Goal: Task Accomplishment & Management: Complete application form

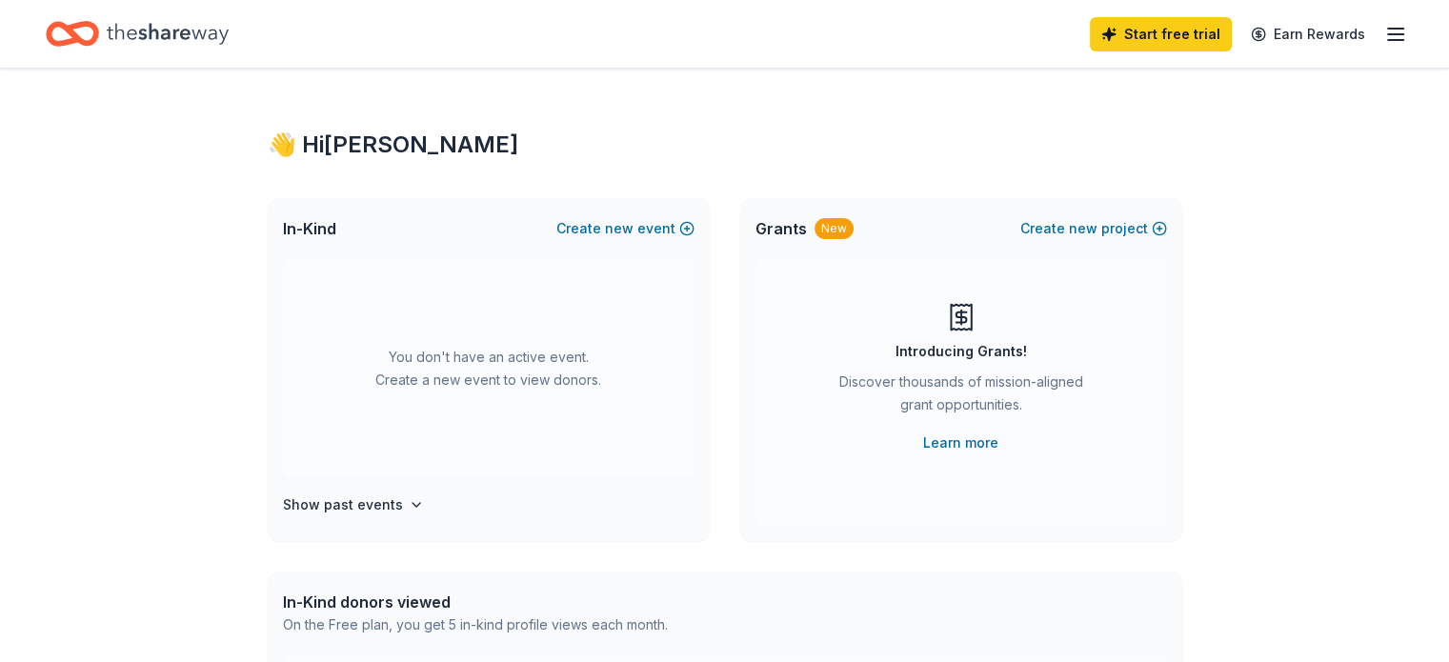
click at [1384, 35] on icon "button" at bounding box center [1395, 34] width 23 height 23
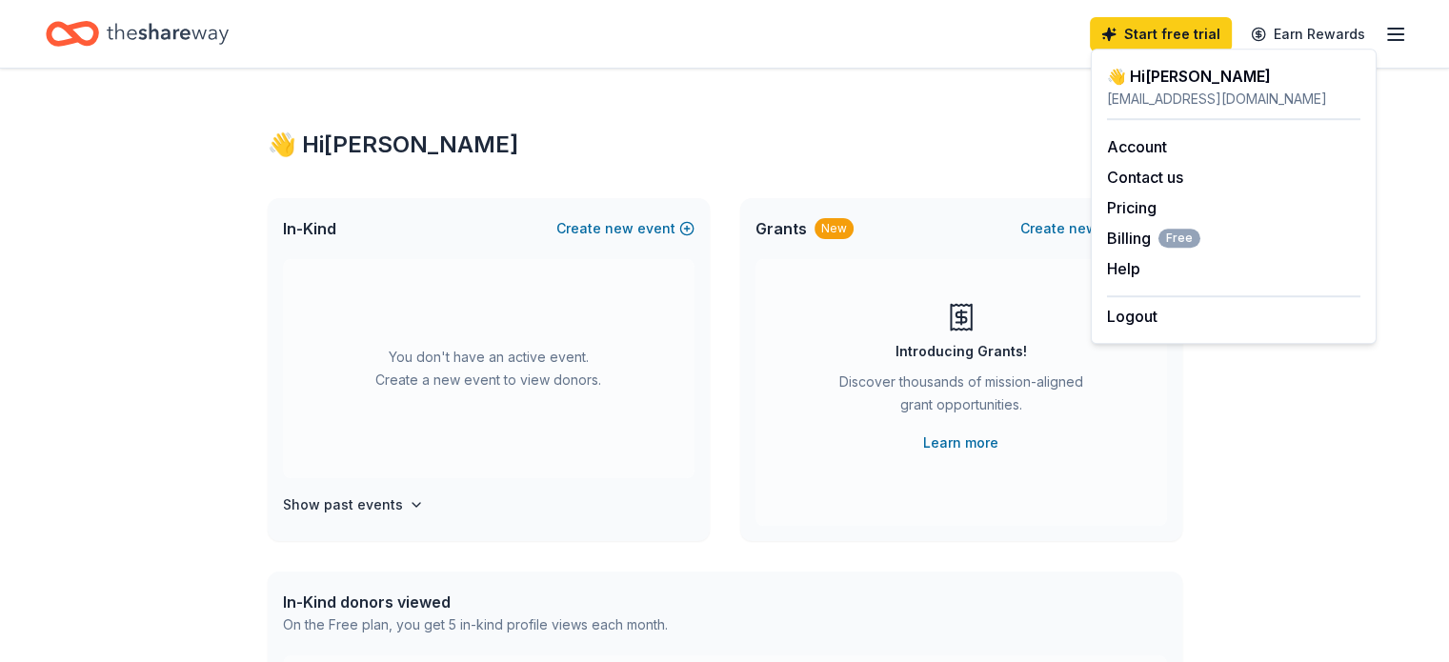
click at [648, 144] on div "👋 Hi DANA" at bounding box center [725, 145] width 914 height 30
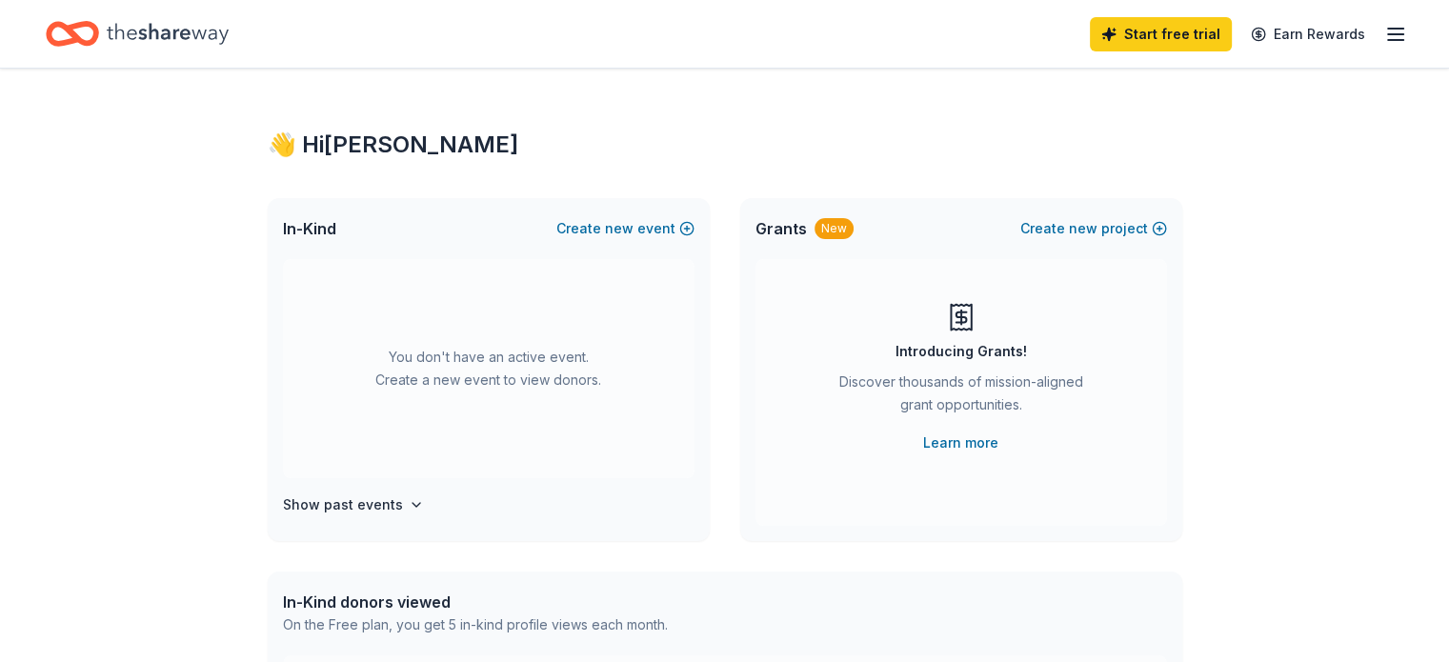
click at [485, 369] on div "You don't have an active event. Create a new event to view donors." at bounding box center [488, 368] width 411 height 219
click at [619, 224] on span "new" at bounding box center [619, 228] width 29 height 23
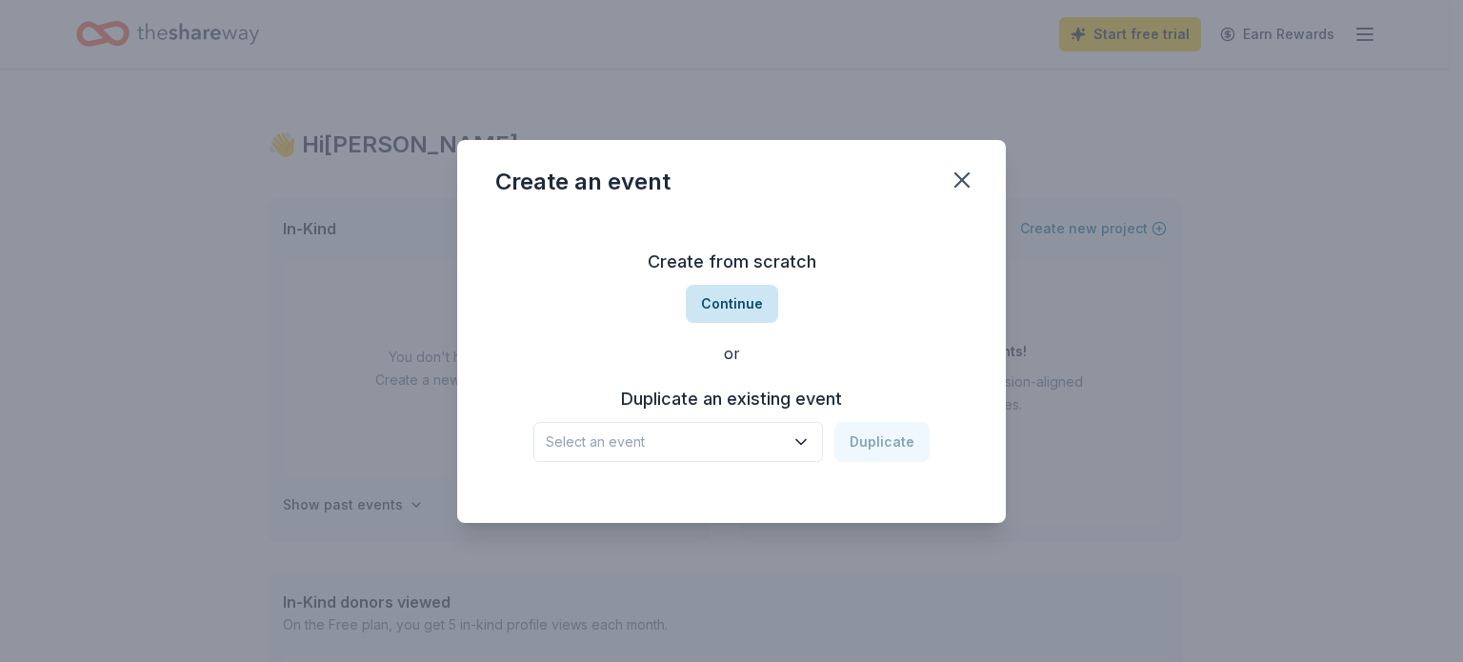
click at [760, 302] on button "Continue" at bounding box center [732, 304] width 92 height 38
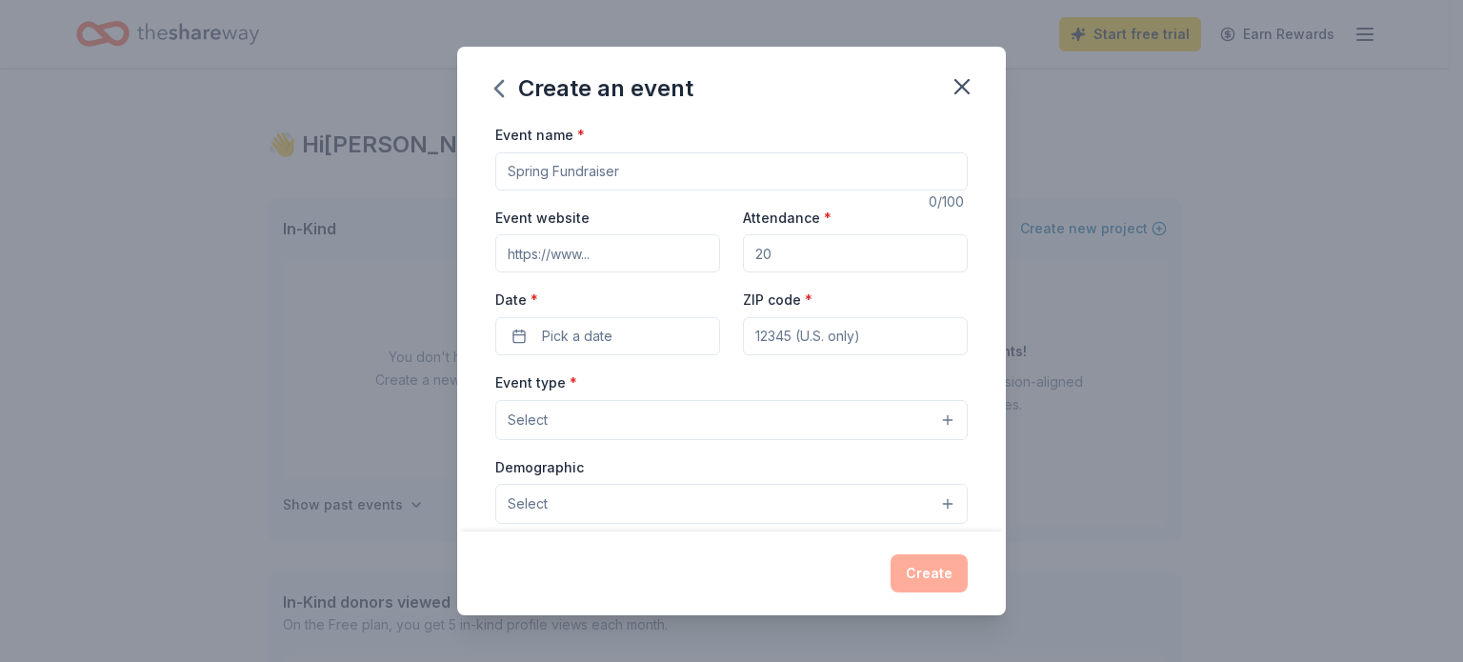
click at [693, 167] on input "Event name *" at bounding box center [731, 171] width 472 height 38
type input "silent auction"
type input "1000"
click at [644, 323] on button "Pick a date" at bounding box center [607, 336] width 225 height 38
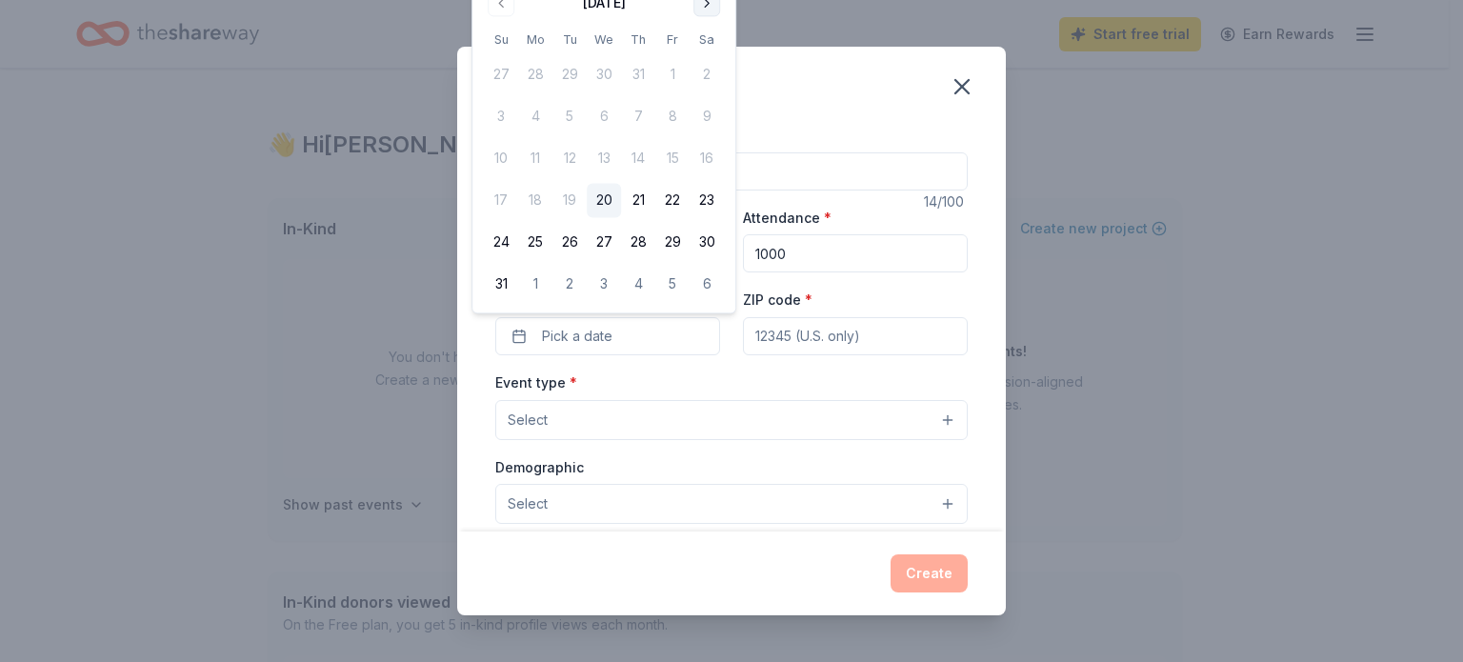
click at [701, 4] on button "Go to next month" at bounding box center [706, 3] width 27 height 27
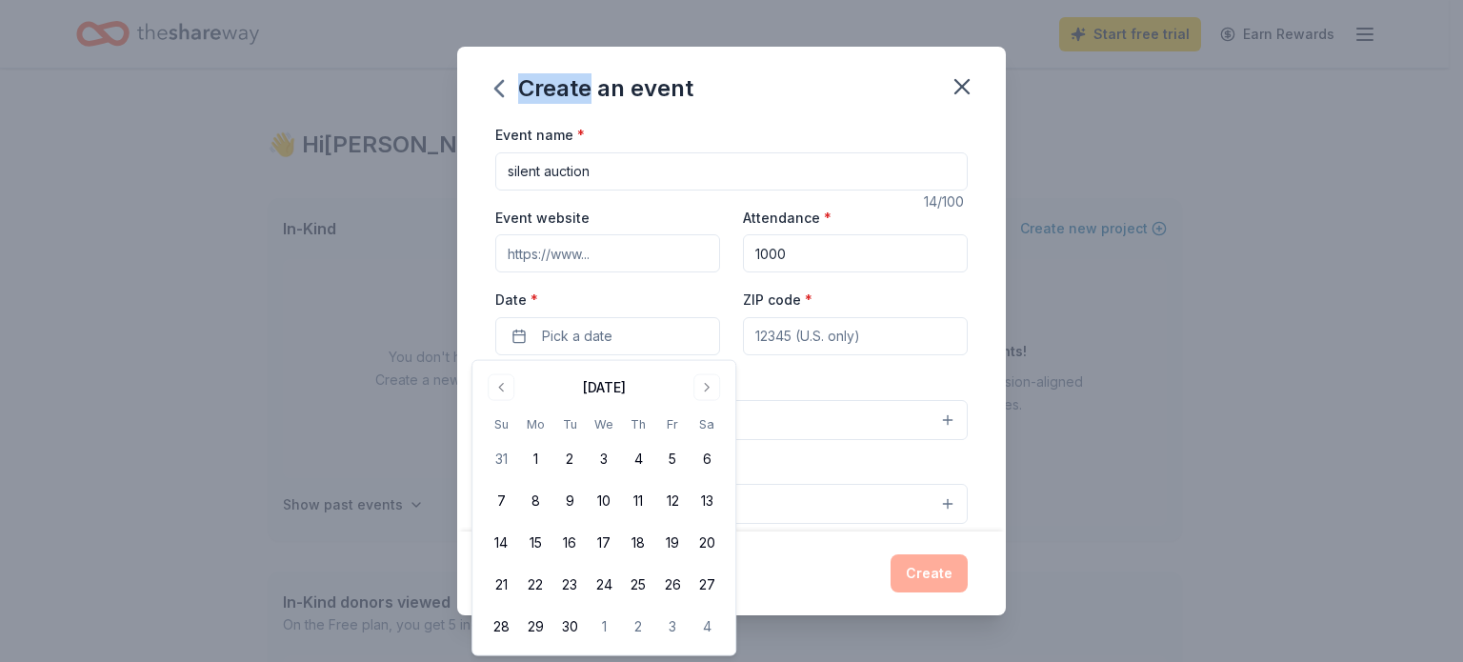
click at [701, 5] on div "Create an event Event name * silent auction 14 /100 Event website Attendance * …" at bounding box center [731, 331] width 1463 height 662
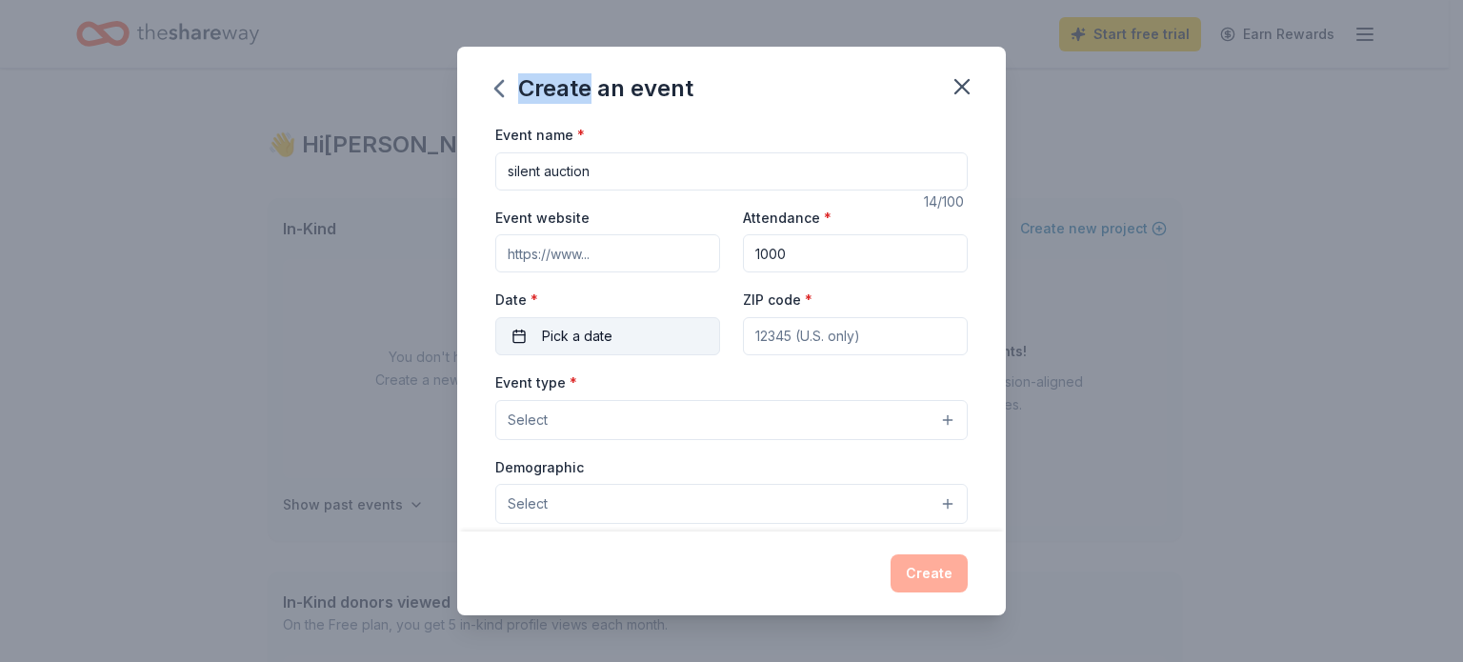
click at [625, 338] on button "Pick a date" at bounding box center [607, 336] width 225 height 38
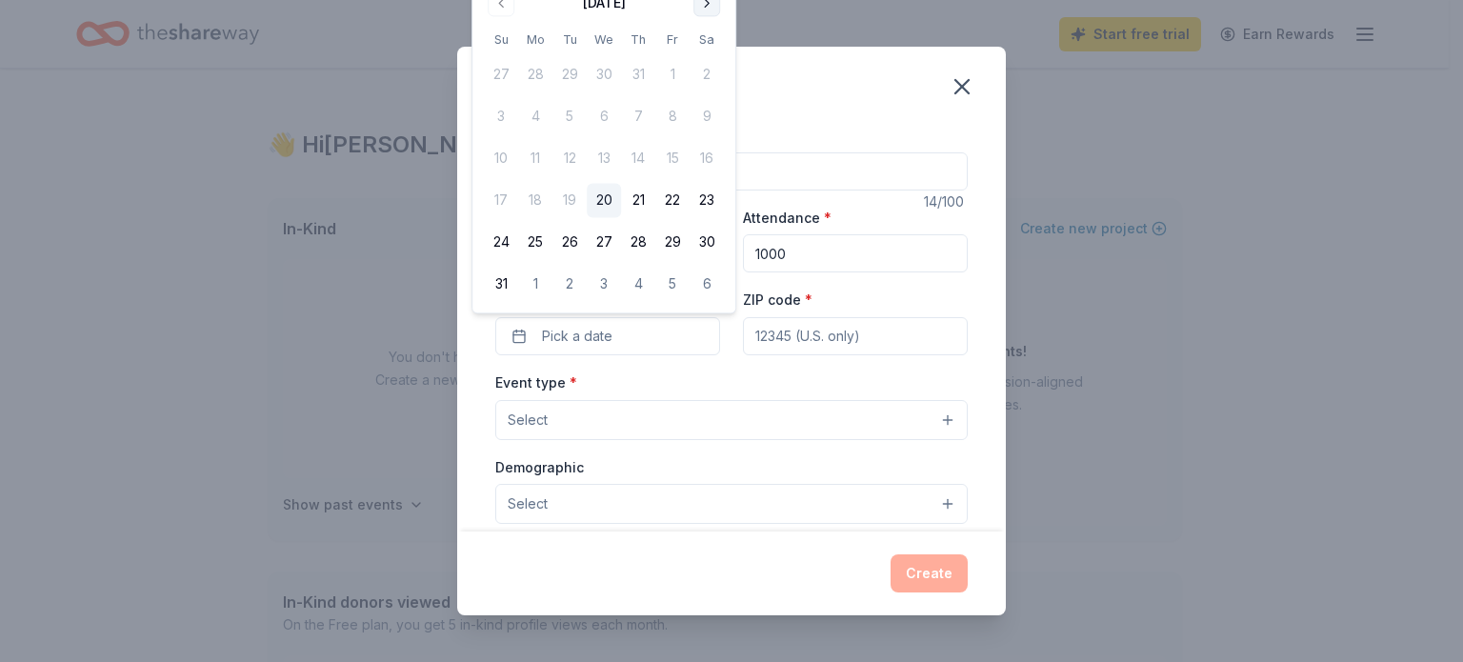
click at [704, 3] on button "Go to next month" at bounding box center [706, 3] width 27 height 27
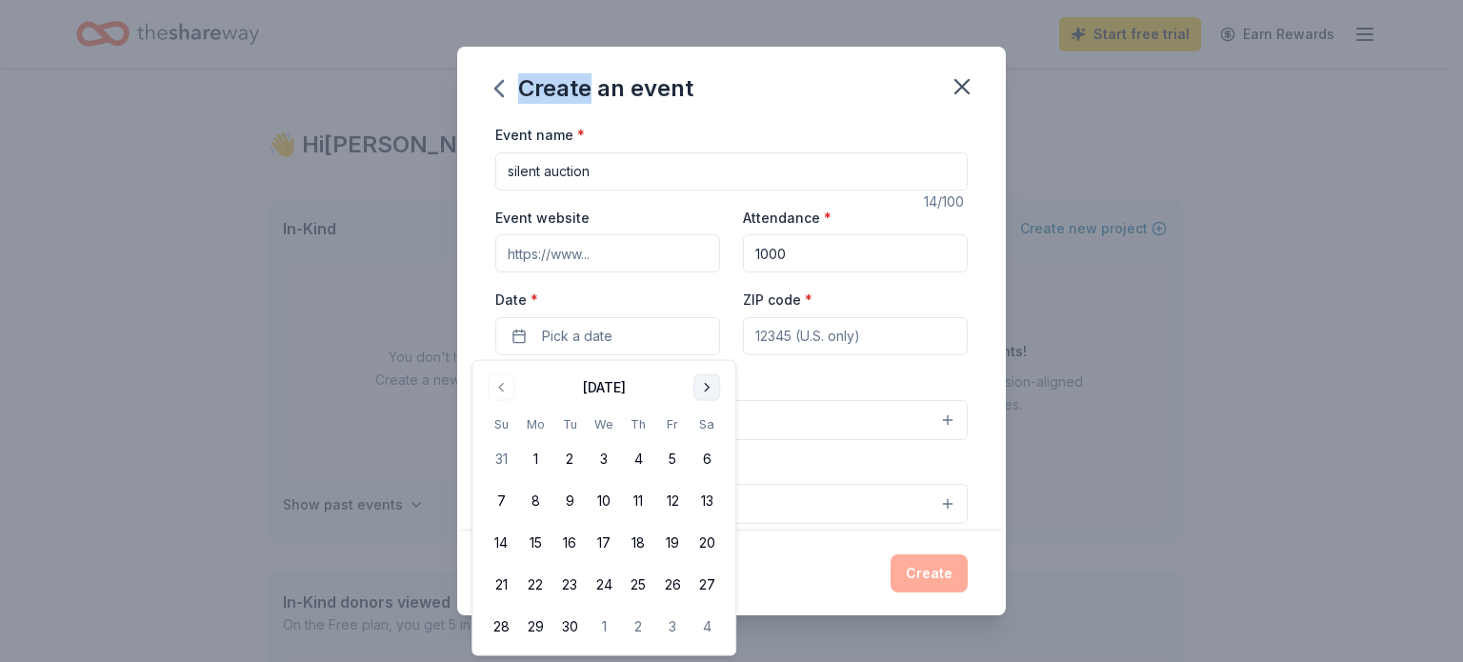
click at [708, 391] on button "Go to next month" at bounding box center [706, 387] width 27 height 27
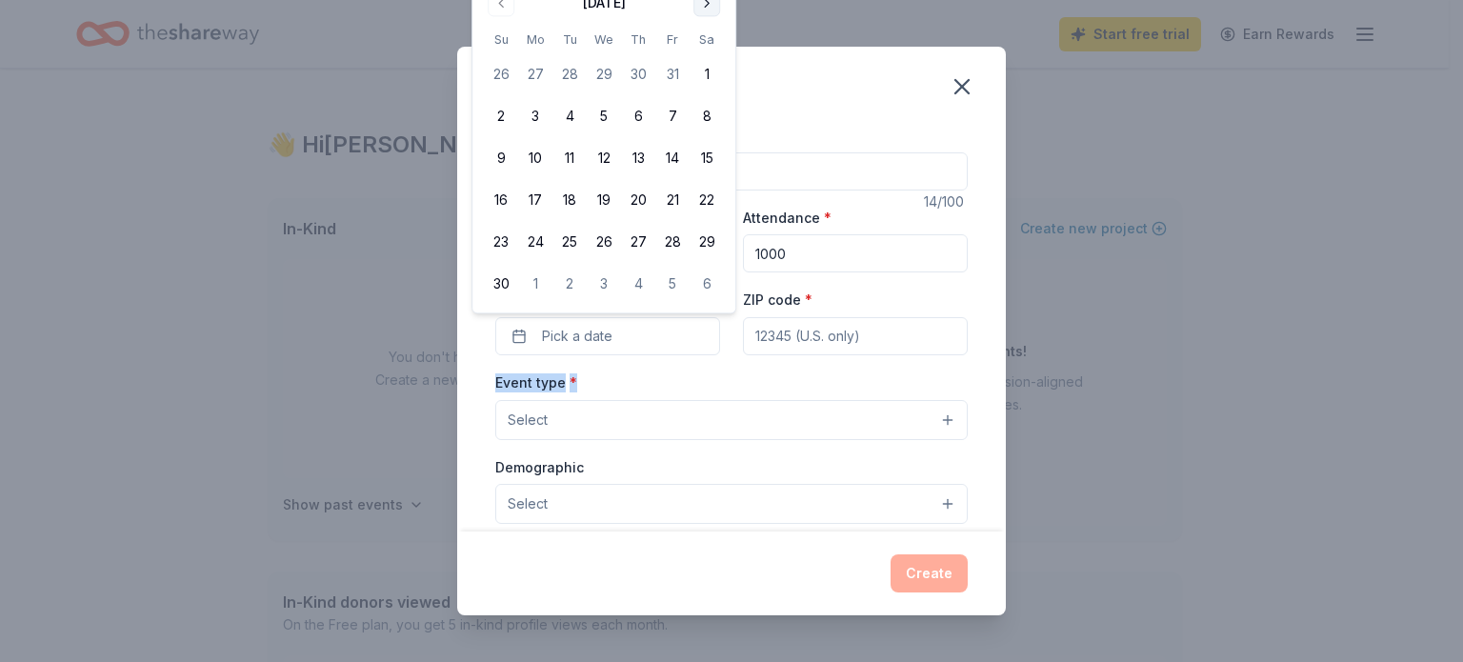
click at [708, 391] on div "Event type * Select" at bounding box center [731, 405] width 472 height 70
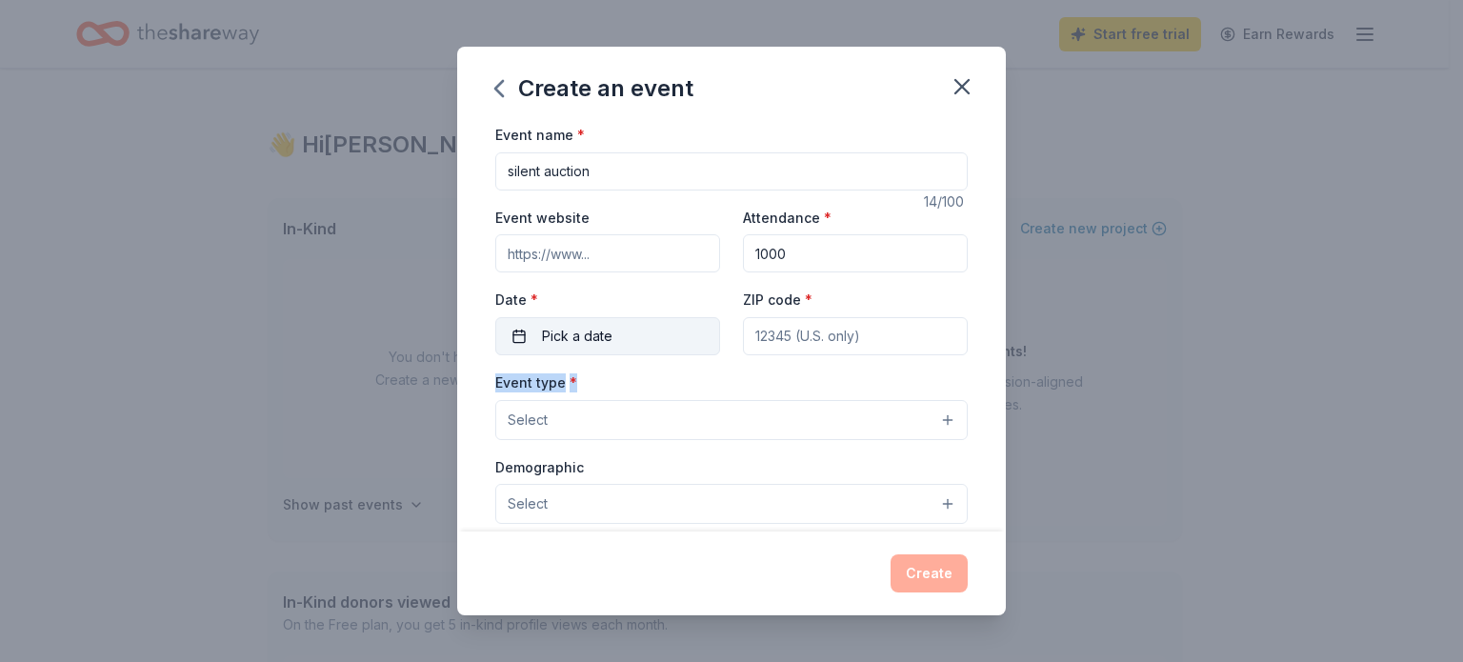
click at [610, 330] on button "Pick a date" at bounding box center [607, 336] width 225 height 38
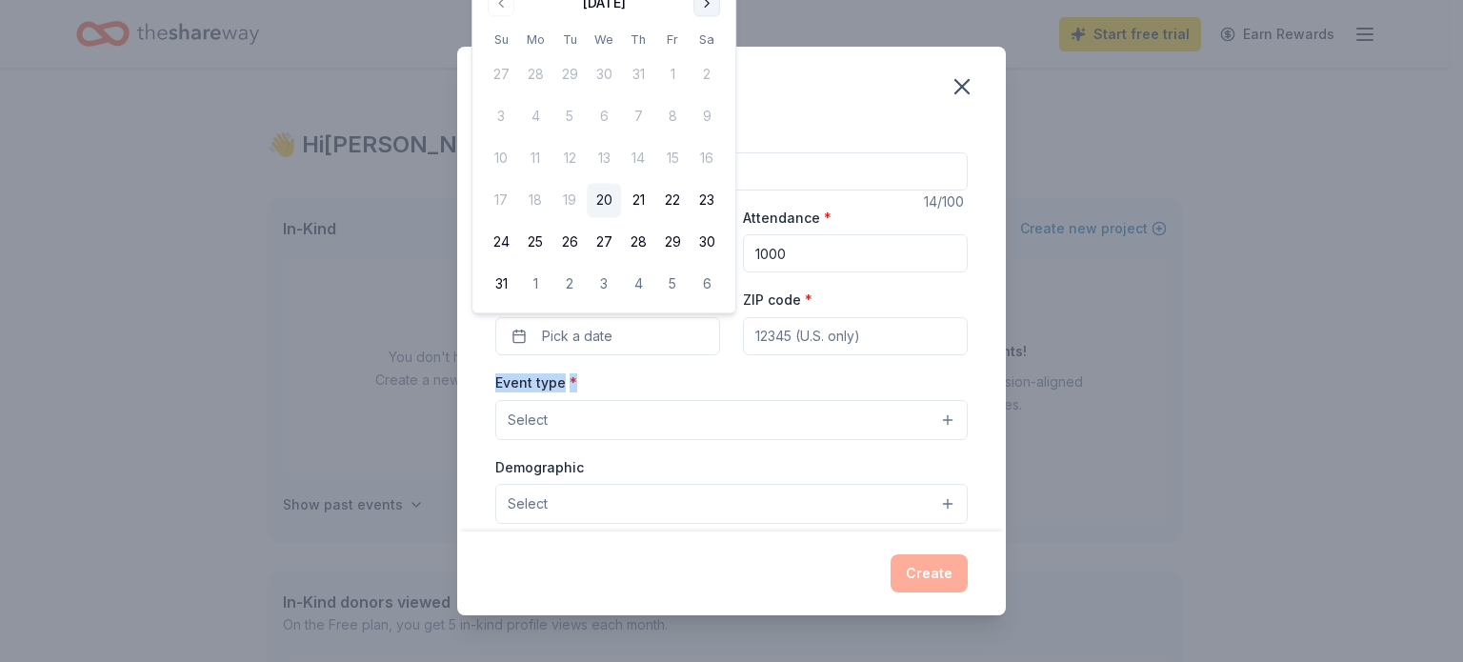
click at [712, 10] on button "Go to next month" at bounding box center [706, 3] width 27 height 27
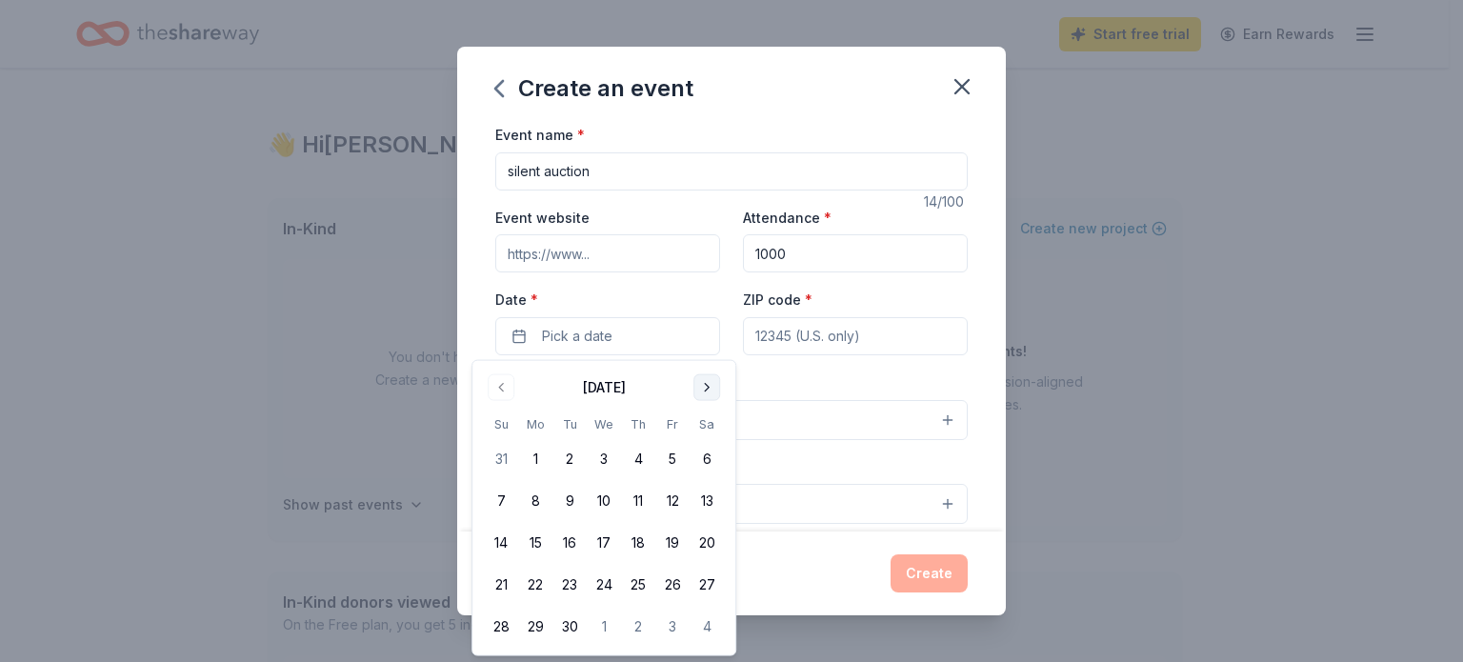
click at [709, 384] on button "Go to next month" at bounding box center [706, 387] width 27 height 27
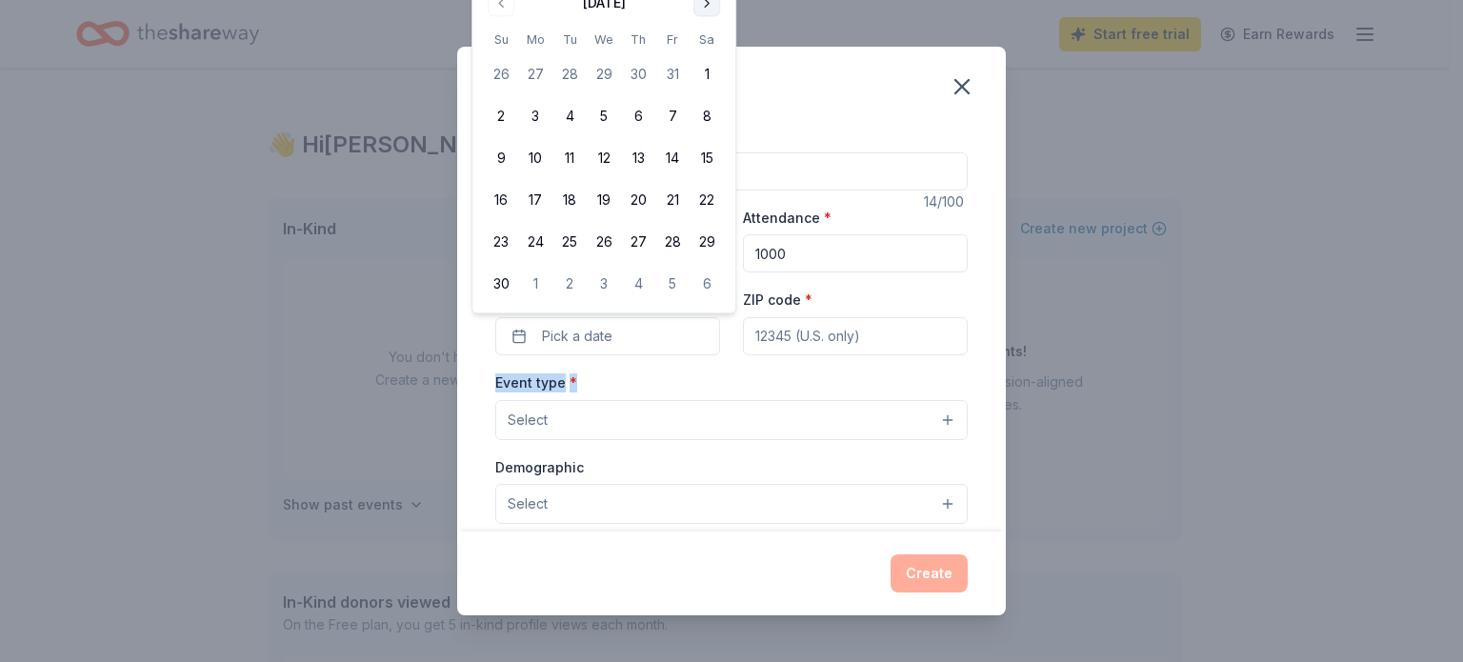
click at [716, 5] on button "Go to next month" at bounding box center [706, 3] width 27 height 27
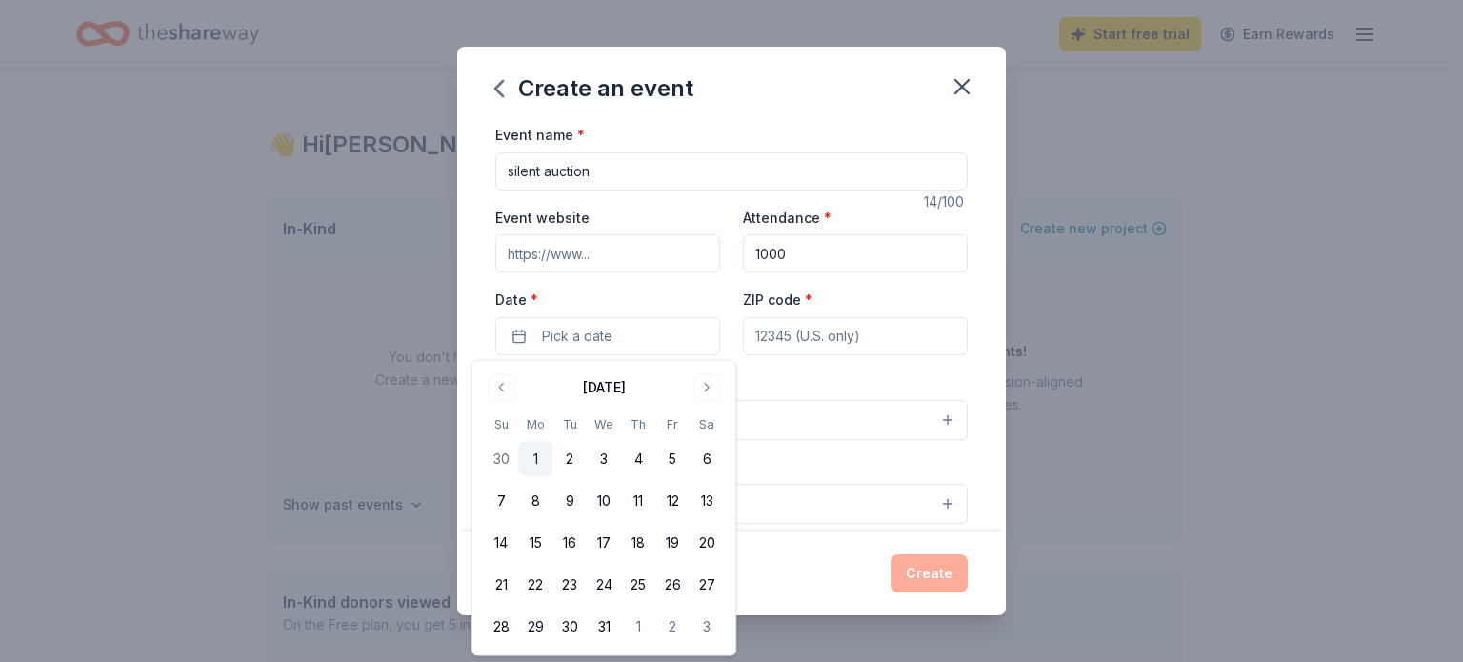
click at [533, 452] on button "1" at bounding box center [535, 459] width 34 height 34
click at [832, 333] on input "ZIP code *" at bounding box center [855, 336] width 225 height 38
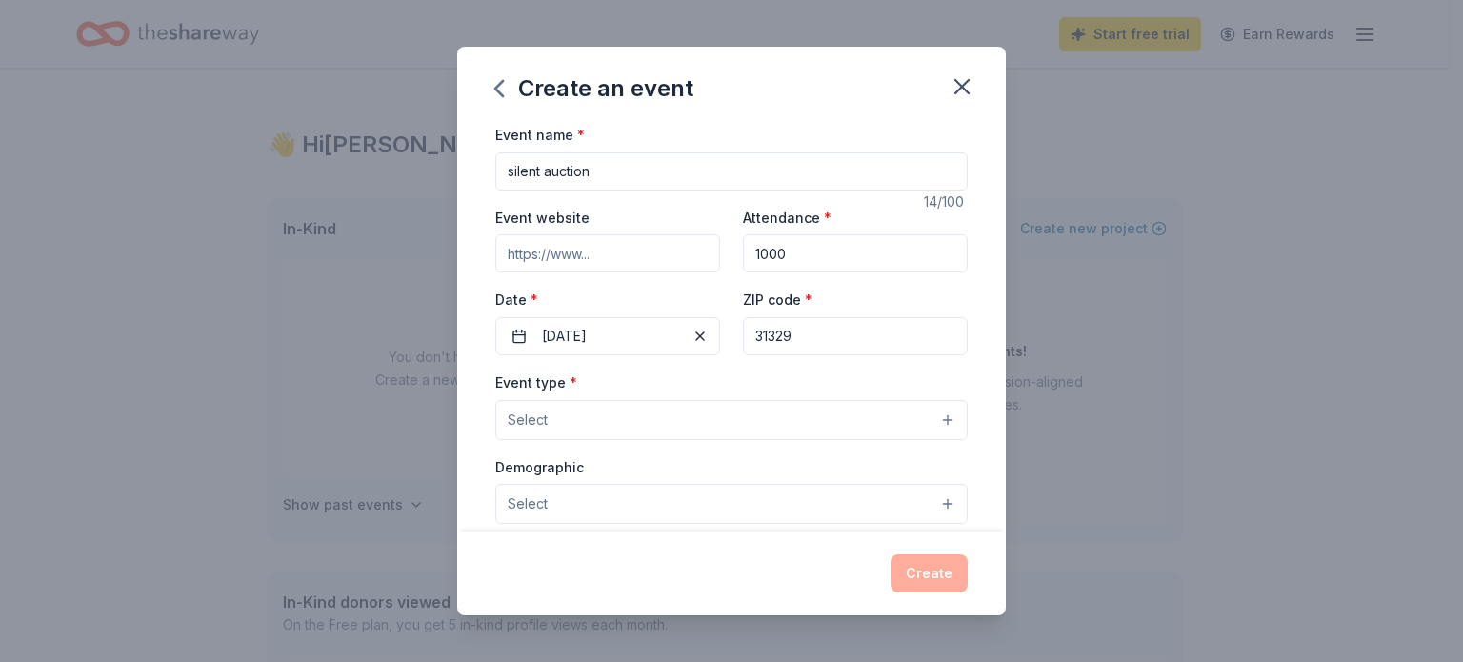
type input "31329"
click at [706, 401] on button "Select" at bounding box center [731, 420] width 472 height 40
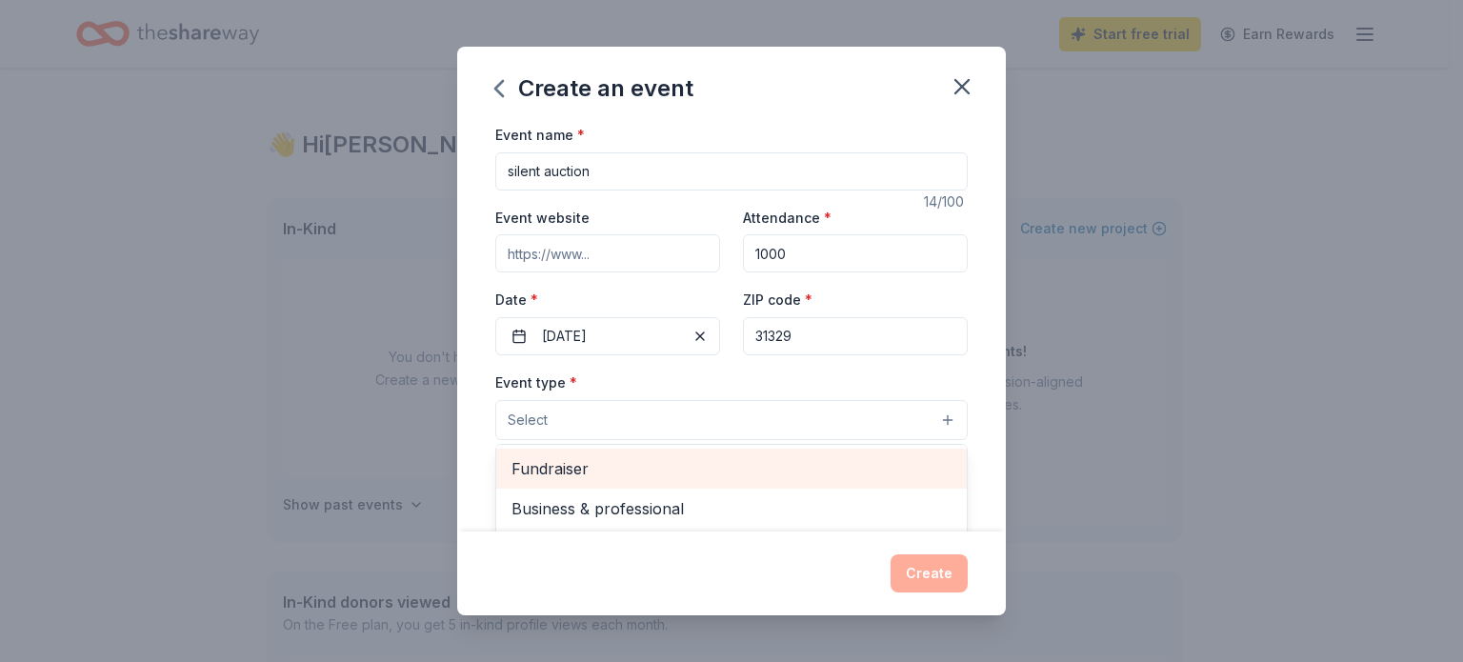
click at [549, 476] on span "Fundraiser" at bounding box center [731, 468] width 440 height 25
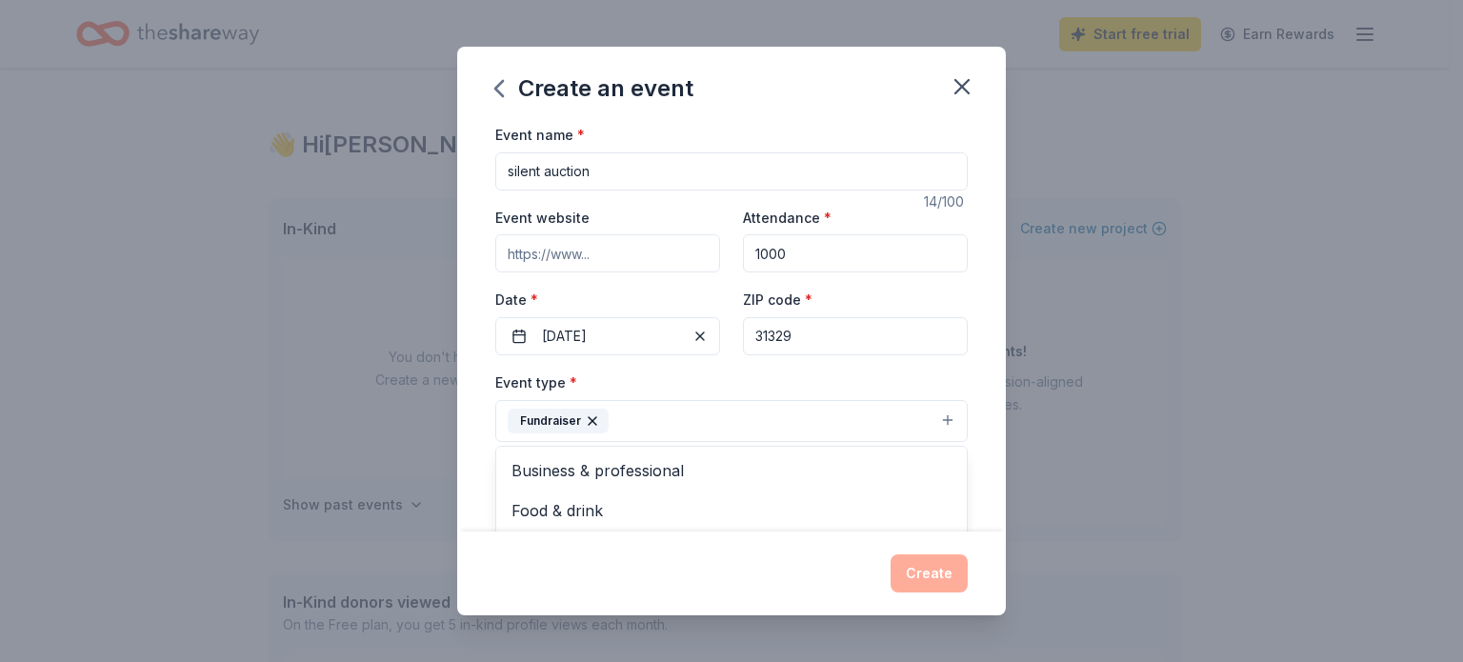
click at [668, 404] on button "Fundraiser" at bounding box center [731, 421] width 472 height 42
click at [574, 509] on button "Select" at bounding box center [731, 506] width 472 height 40
click at [925, 506] on button "Select" at bounding box center [731, 506] width 472 height 40
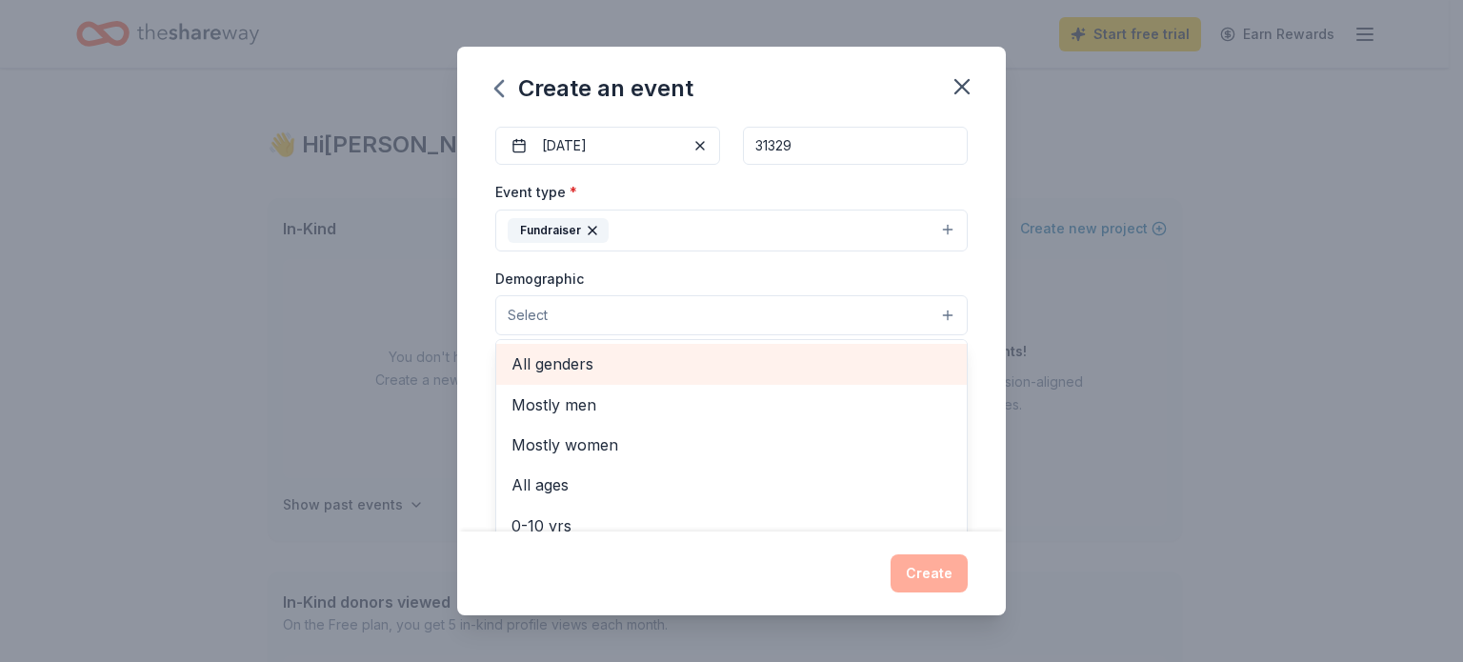
click at [564, 361] on span "All genders" at bounding box center [731, 363] width 440 height 25
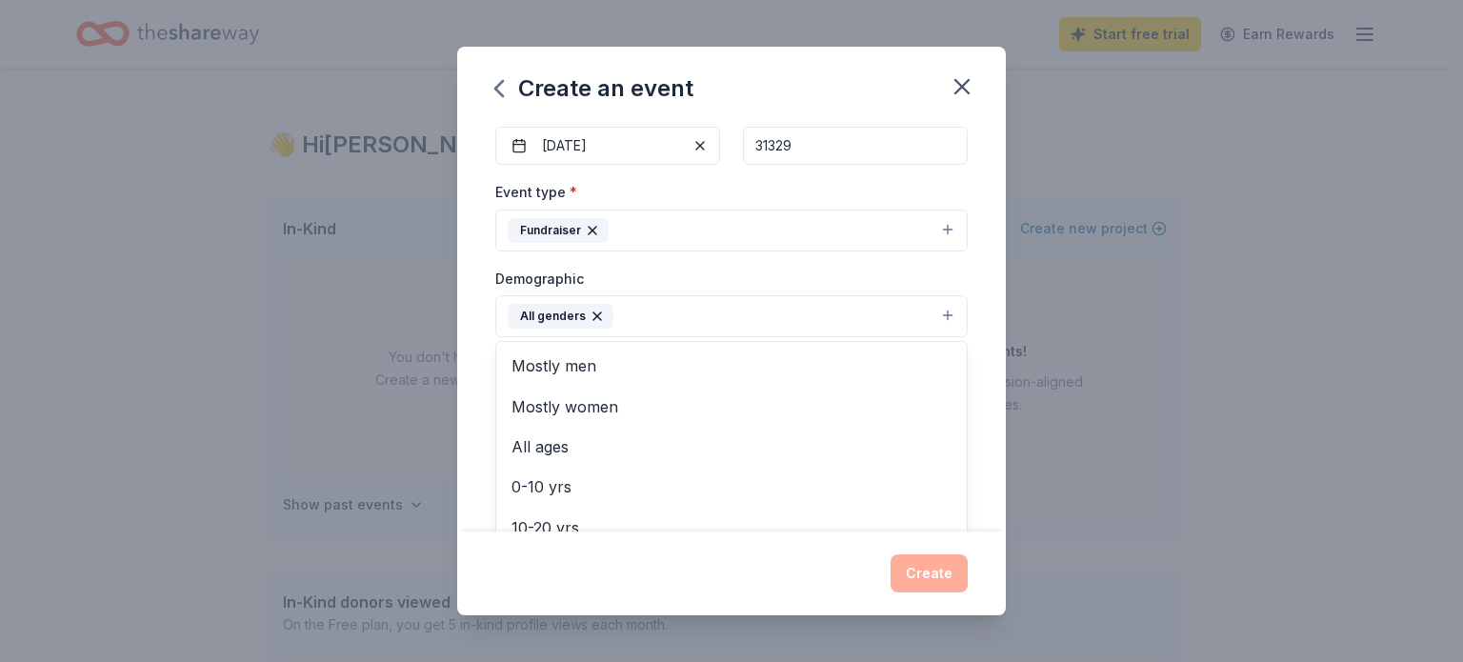
click at [983, 424] on div "Event name * silent auction 14 /100 Event website Attendance * 1000 Date * 12/0…" at bounding box center [731, 327] width 549 height 409
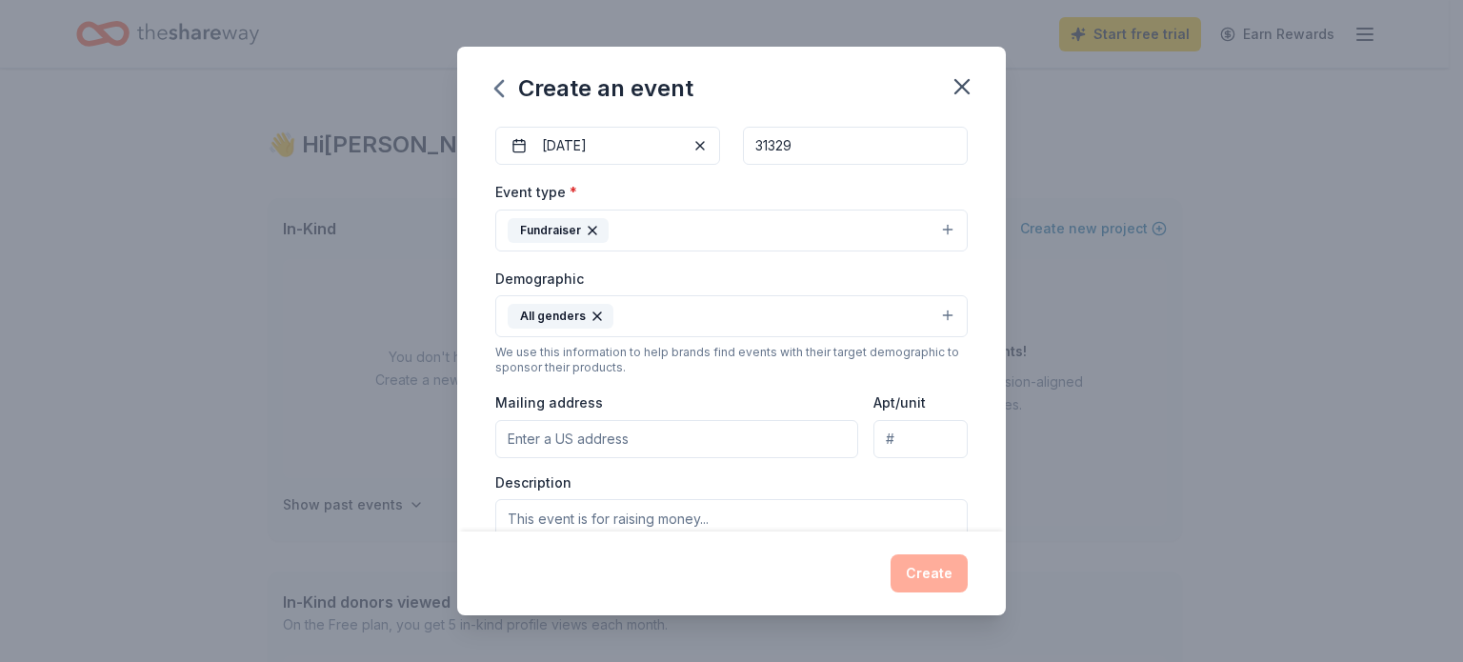
click at [568, 432] on input "Mailing address" at bounding box center [676, 439] width 363 height 38
type input "300 old dixie highway south"
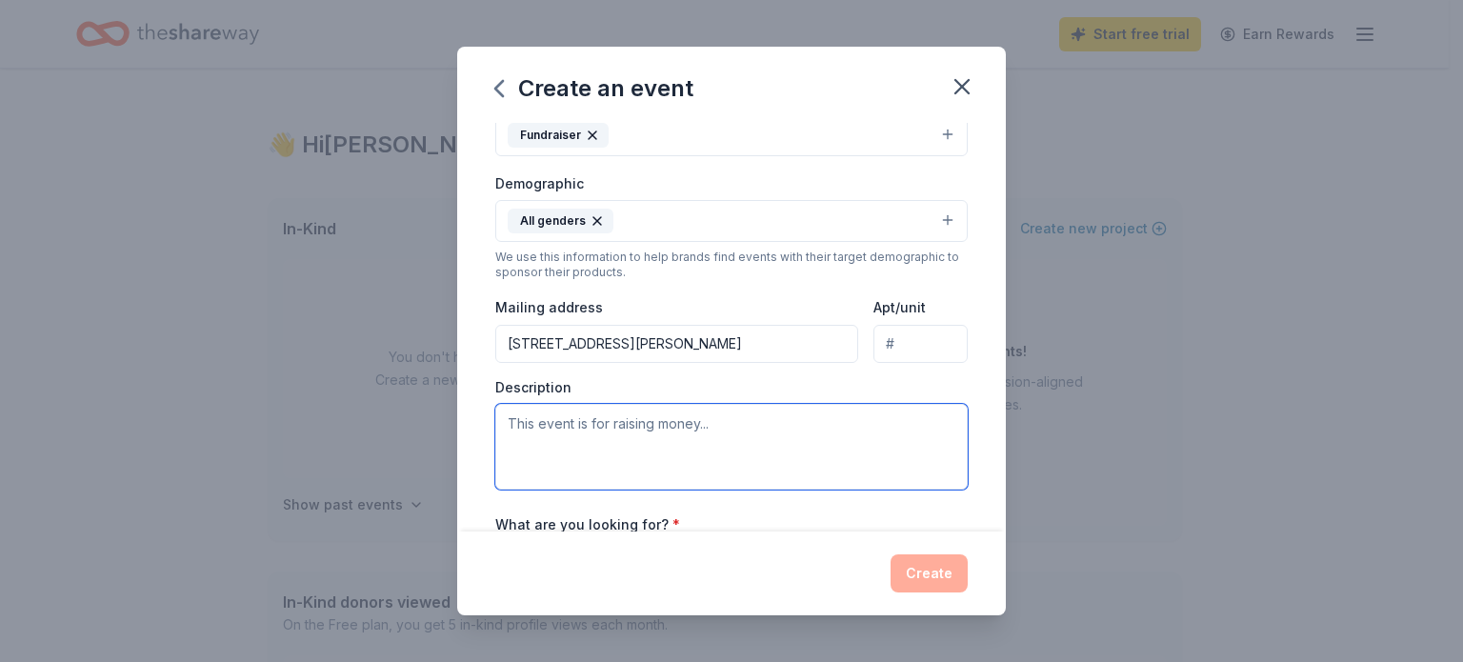
click at [679, 454] on textarea at bounding box center [731, 447] width 472 height 86
type textarea "r"
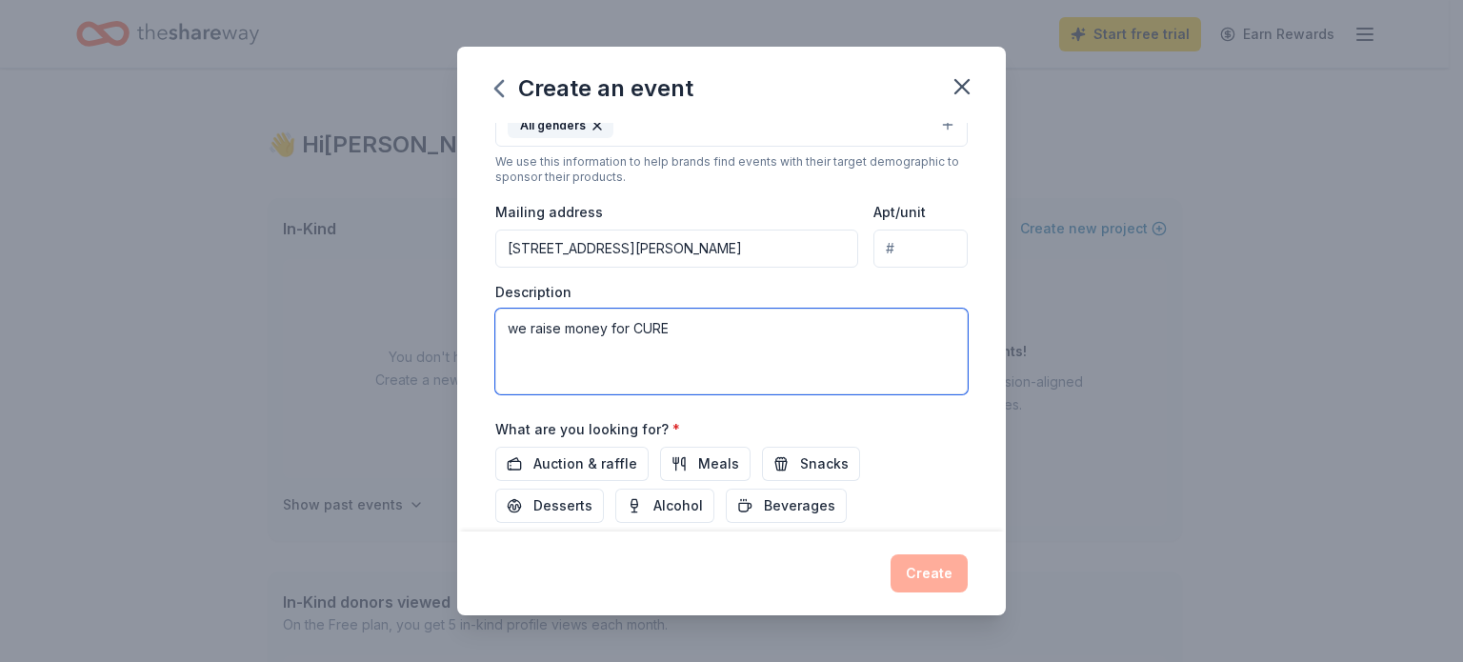
scroll to position [476, 0]
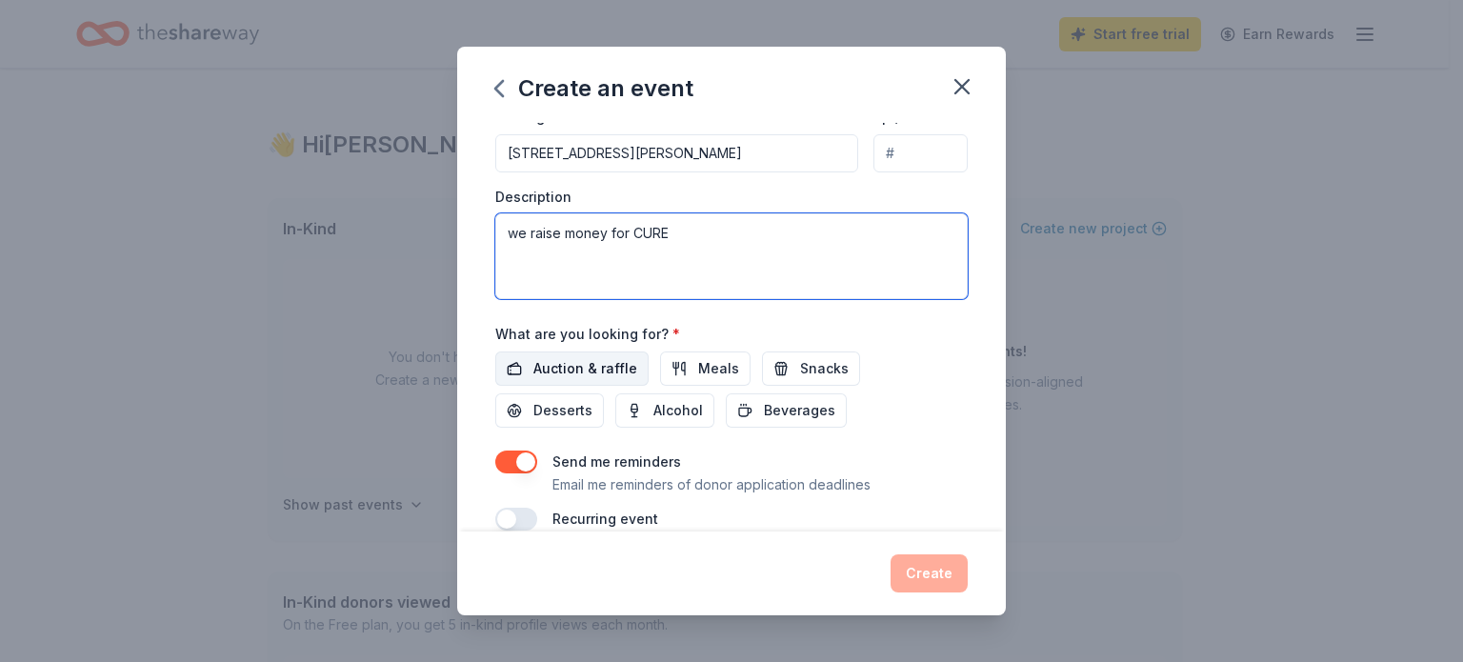
type textarea "we raise money for CURE"
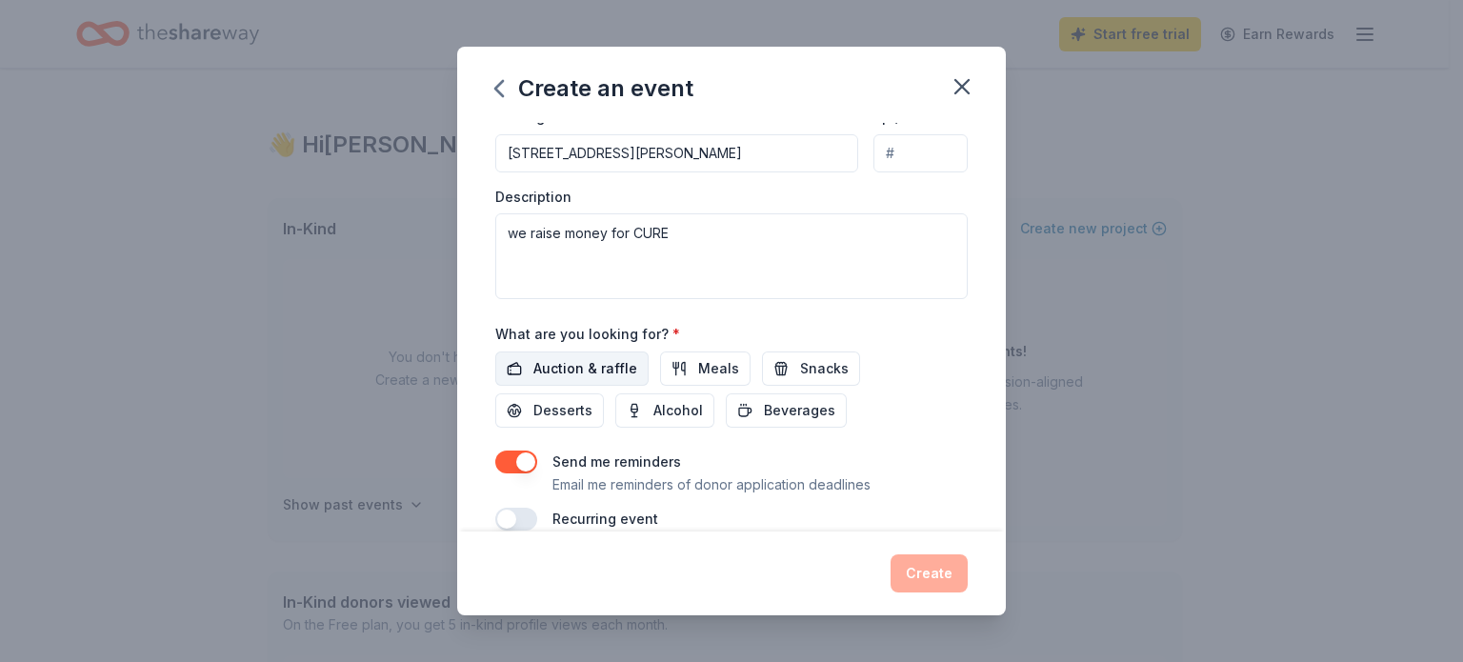
click at [564, 367] on span "Auction & raffle" at bounding box center [585, 368] width 104 height 23
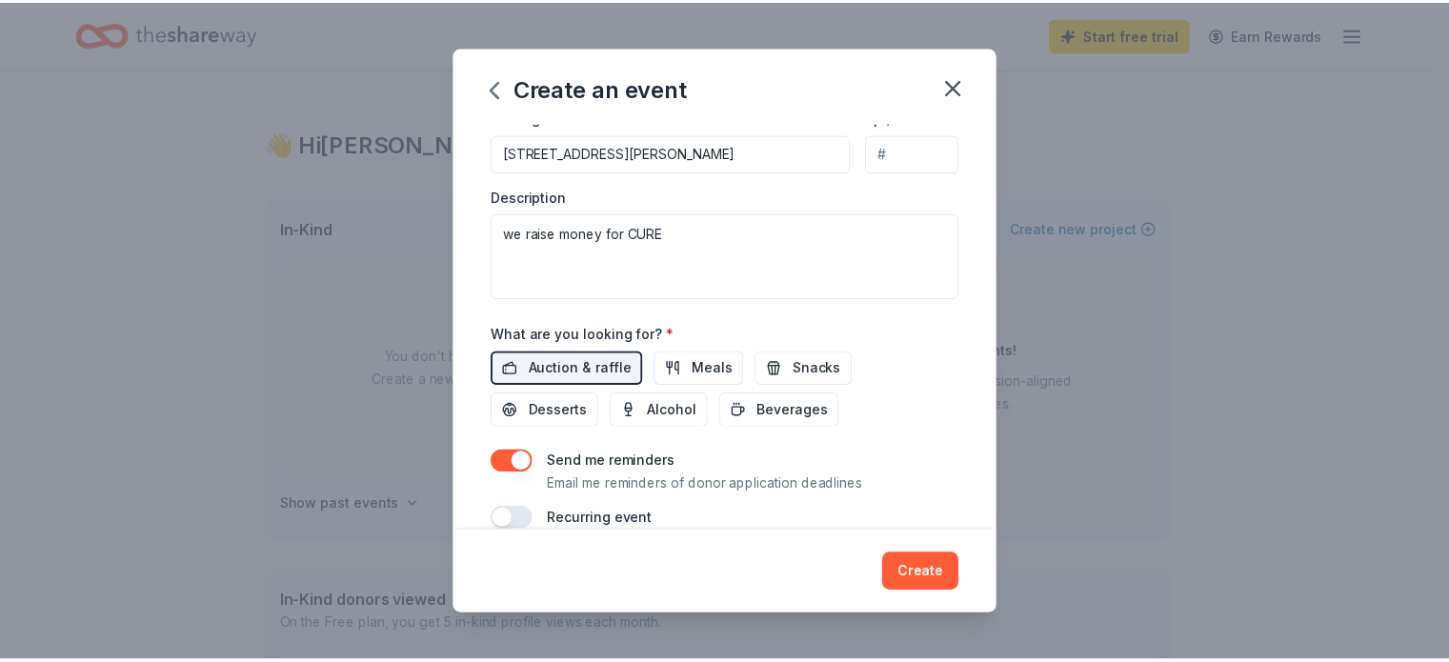
scroll to position [504, 0]
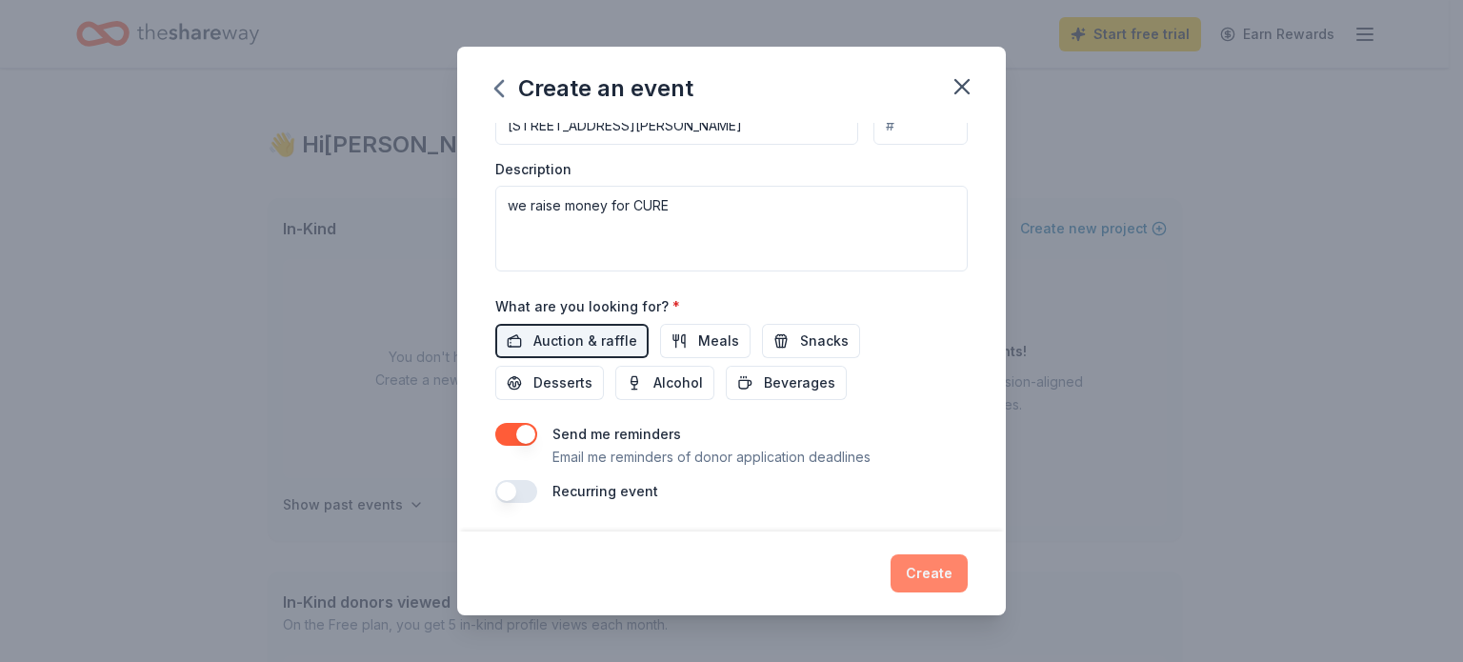
click at [930, 589] on button "Create" at bounding box center [928, 573] width 77 height 38
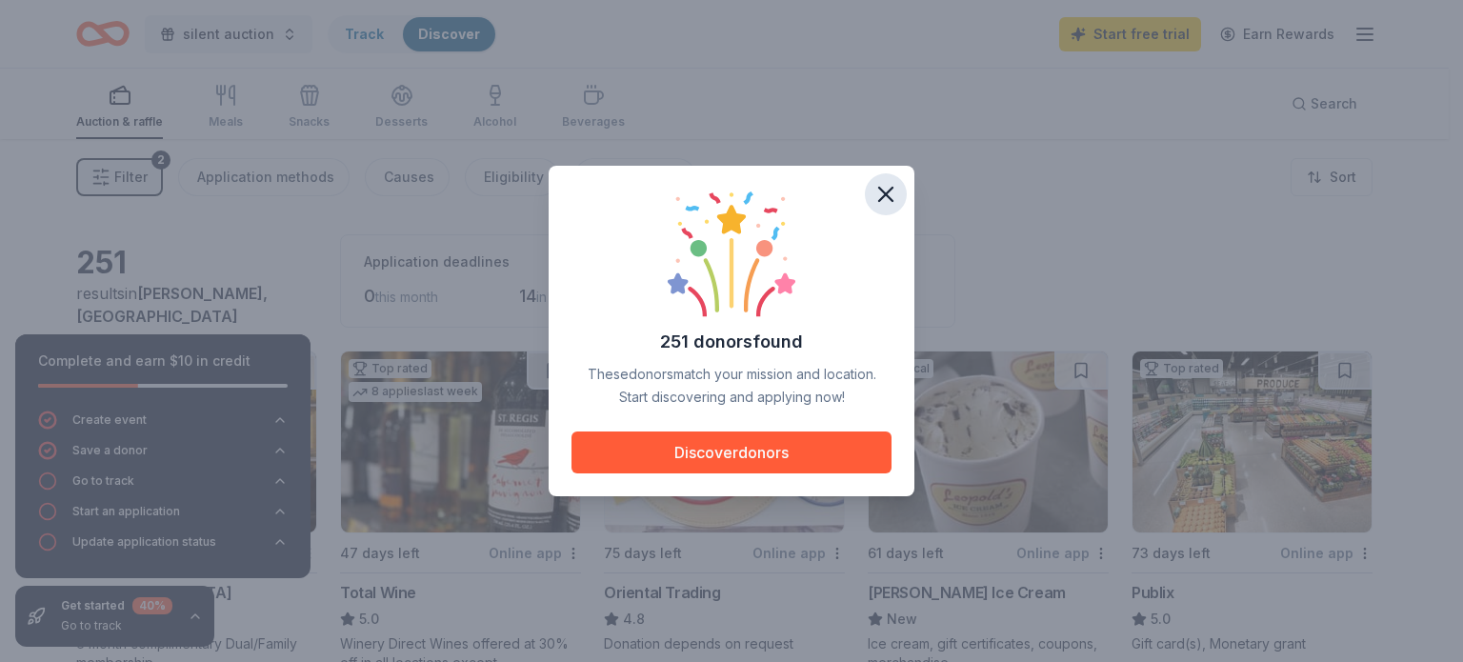
click at [892, 201] on icon "button" at bounding box center [885, 194] width 13 height 13
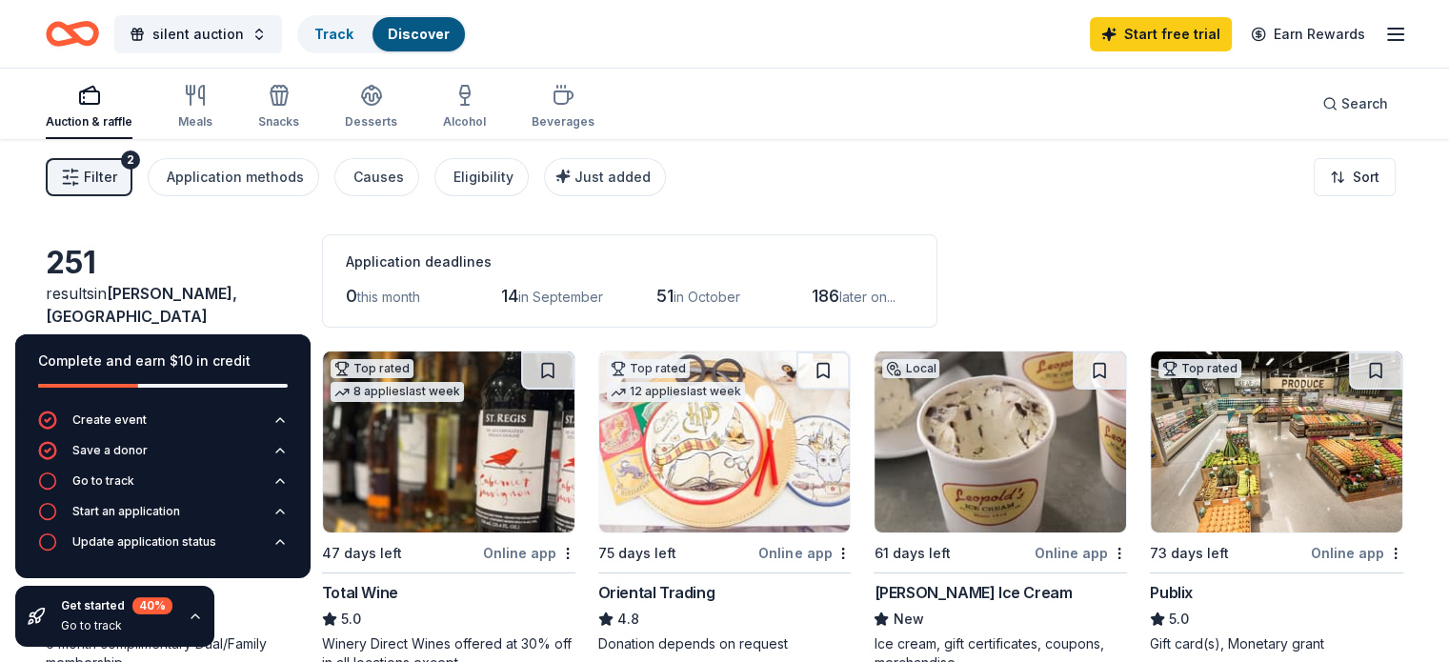
scroll to position [95, 0]
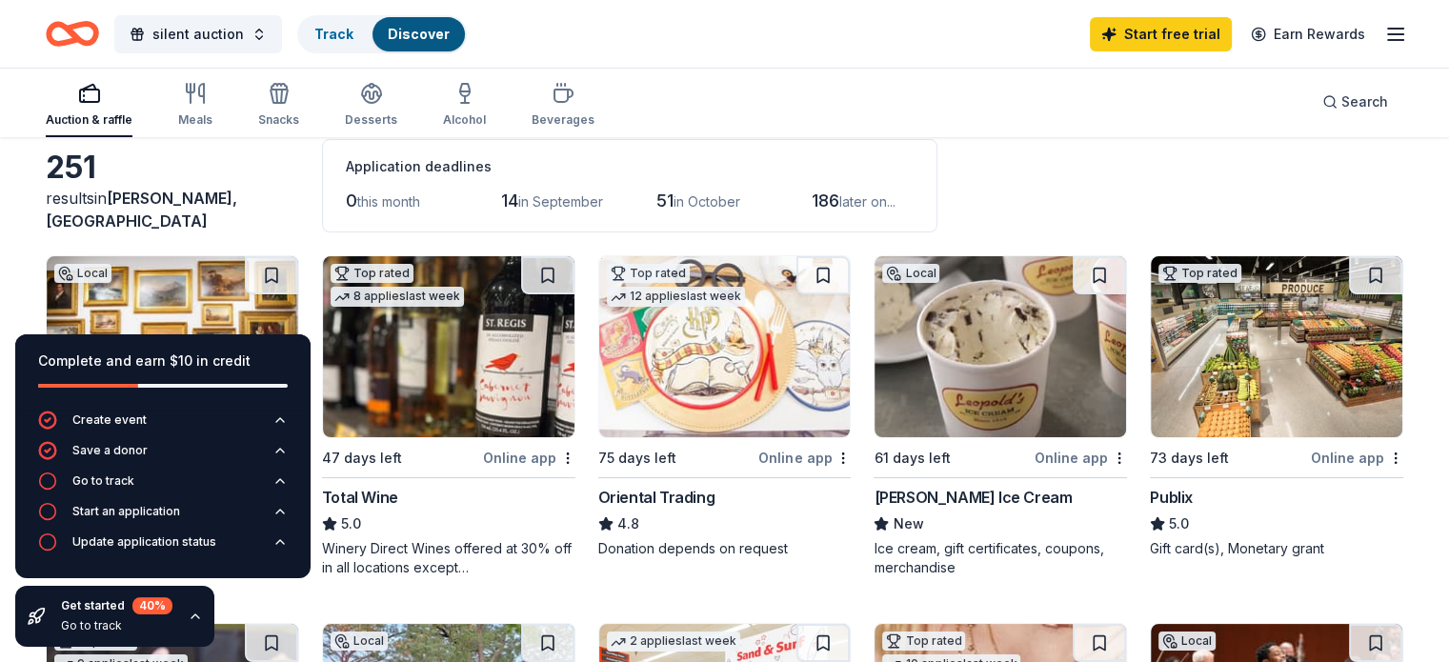
click at [885, 497] on div "Leopold's Ice Cream" at bounding box center [972, 497] width 198 height 23
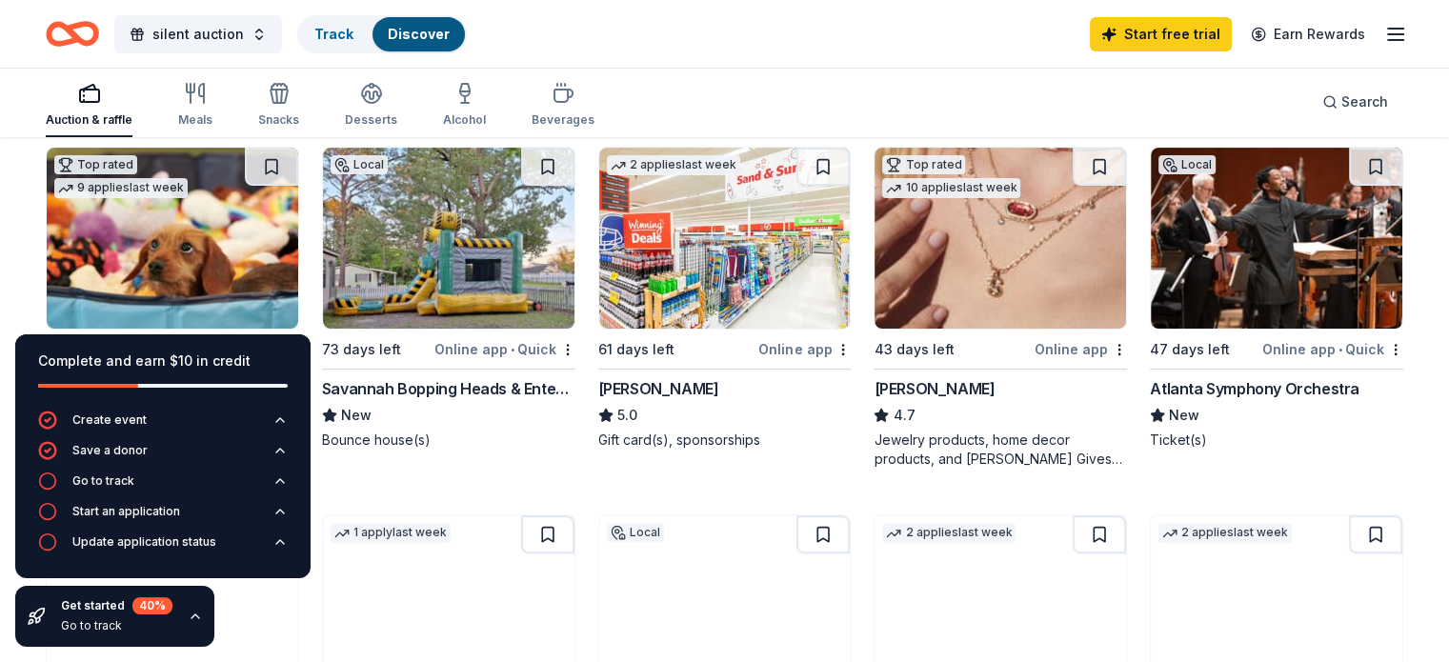
scroll to position [667, 0]
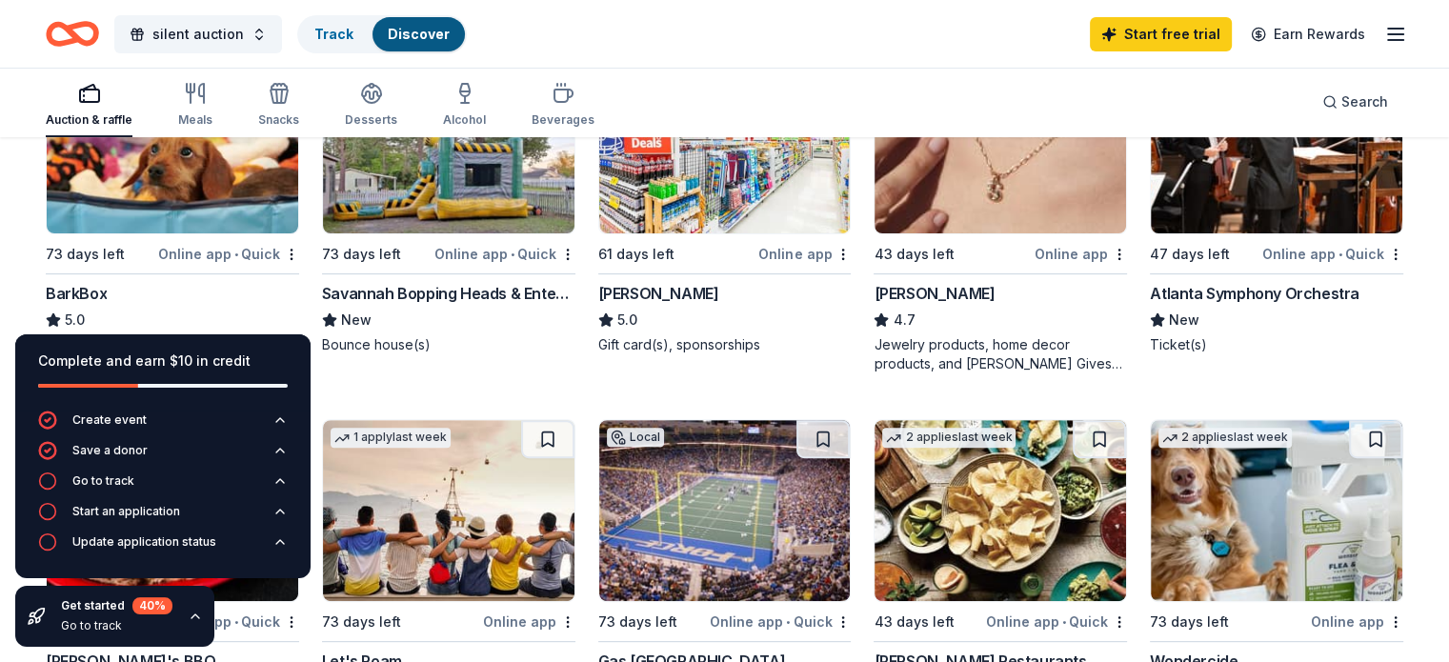
click at [922, 289] on div "[PERSON_NAME]" at bounding box center [933, 293] width 121 height 23
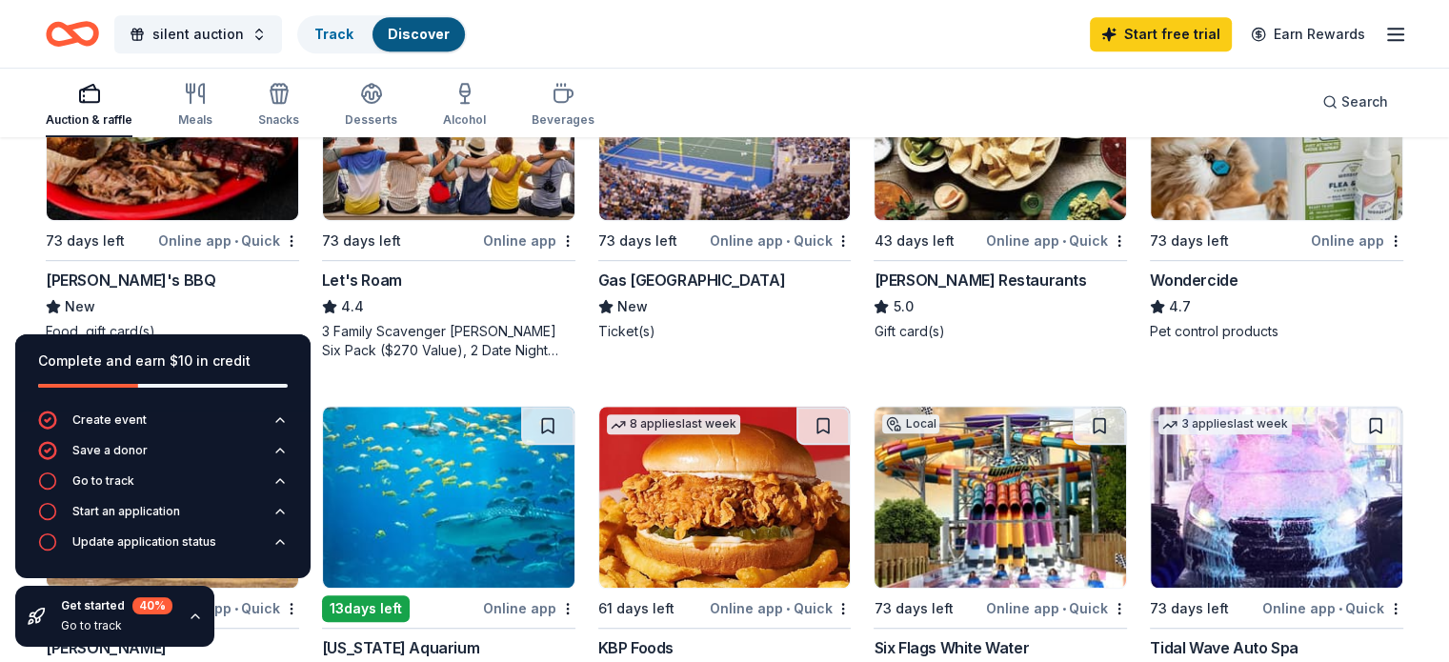
scroll to position [1143, 0]
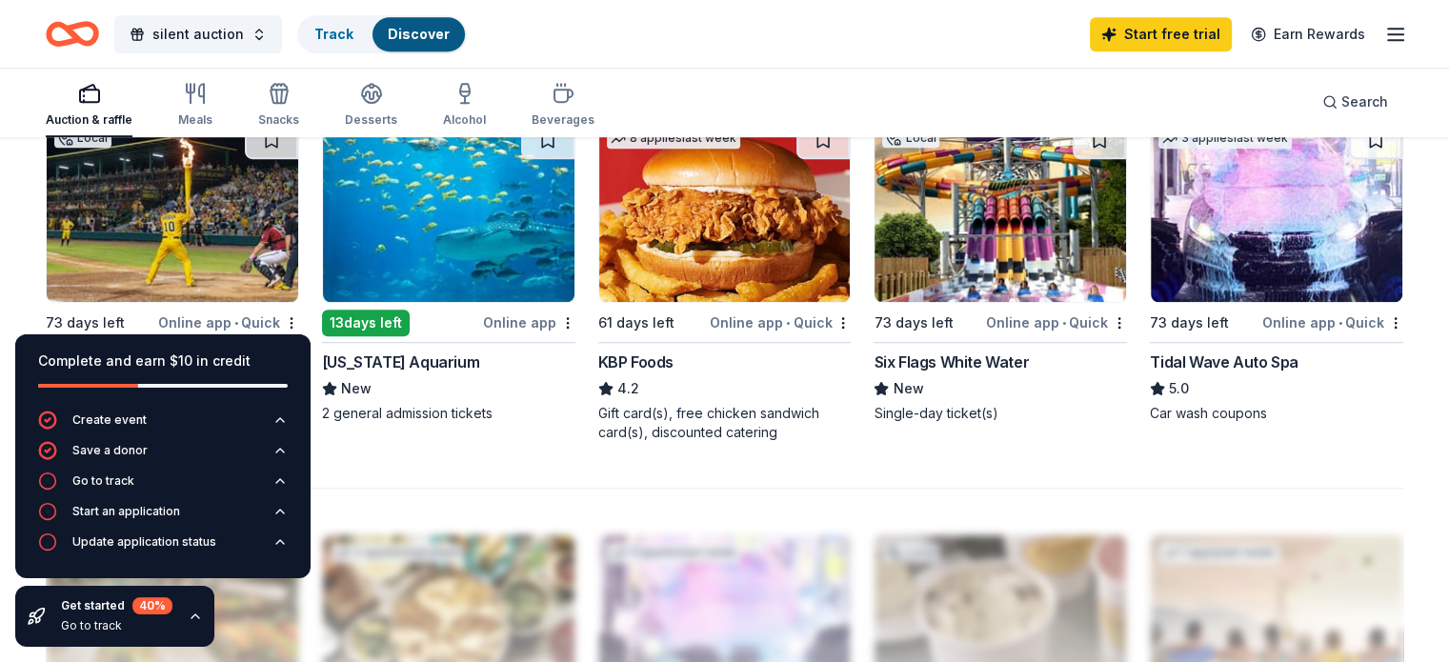
scroll to position [1429, 0]
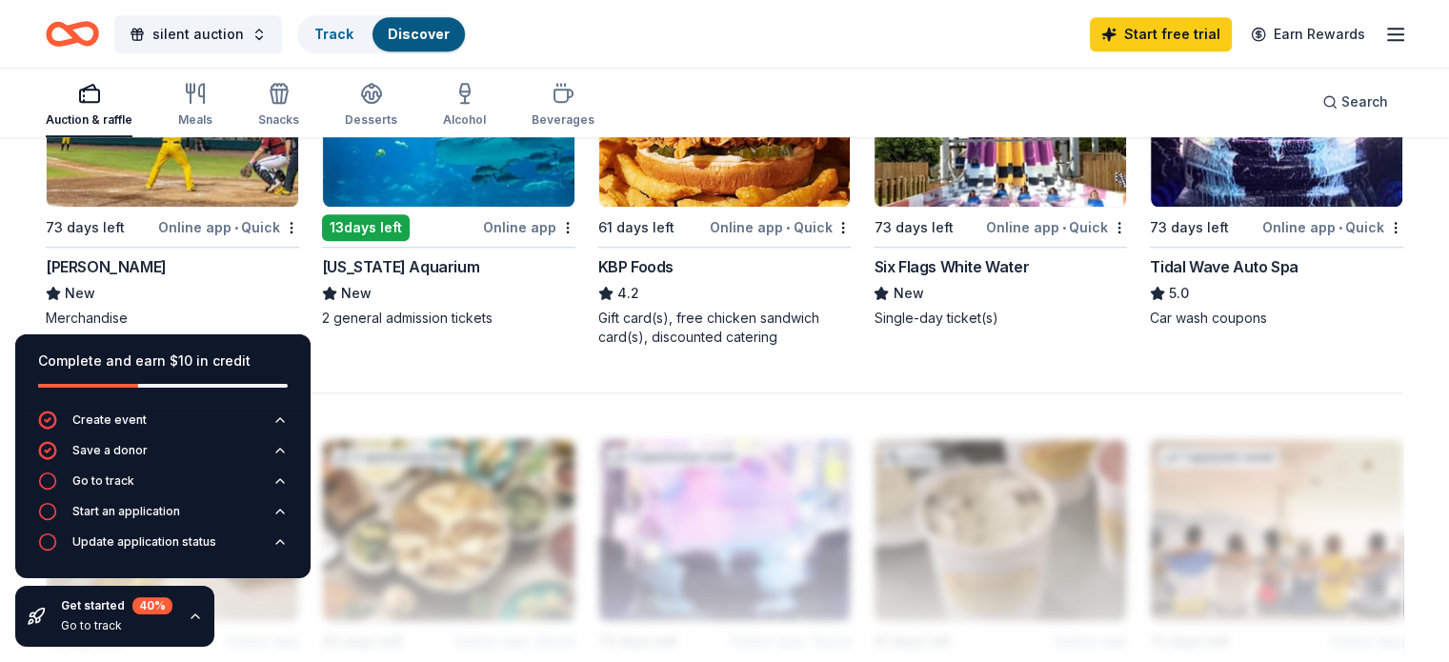
click at [145, 158] on img at bounding box center [172, 116] width 251 height 181
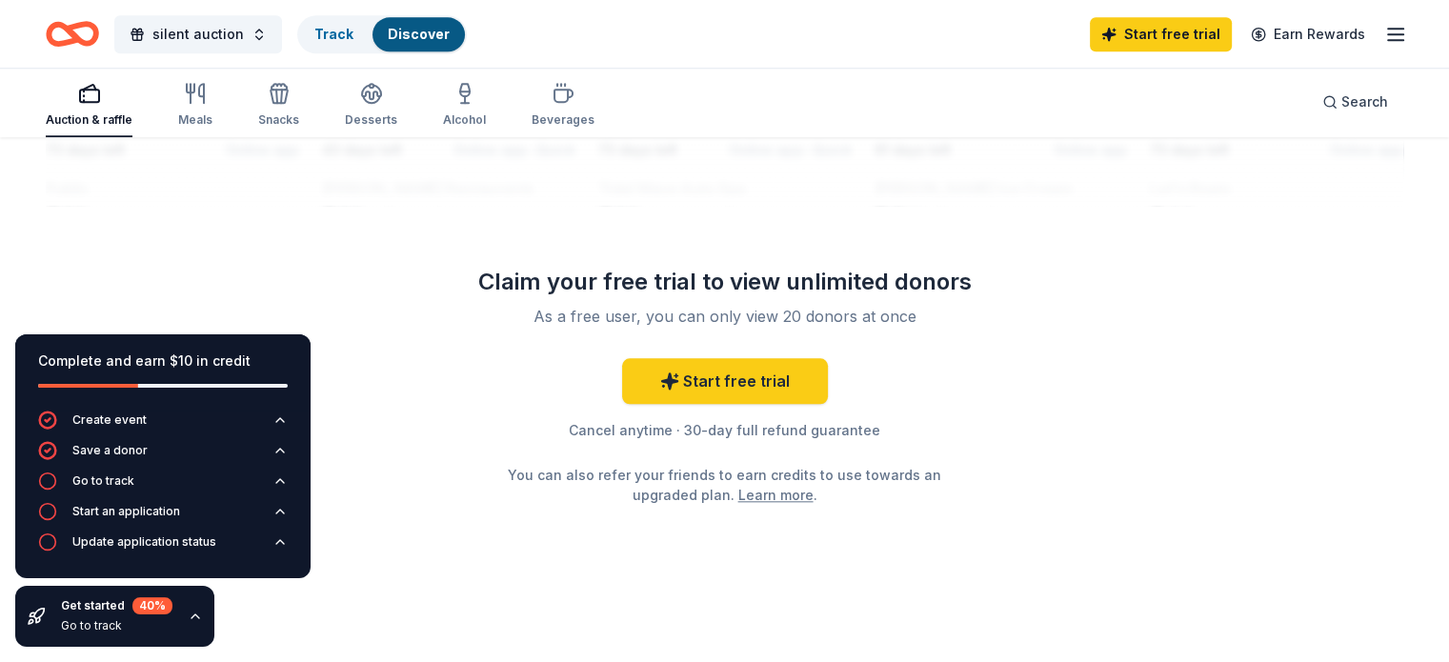
scroll to position [1349, 0]
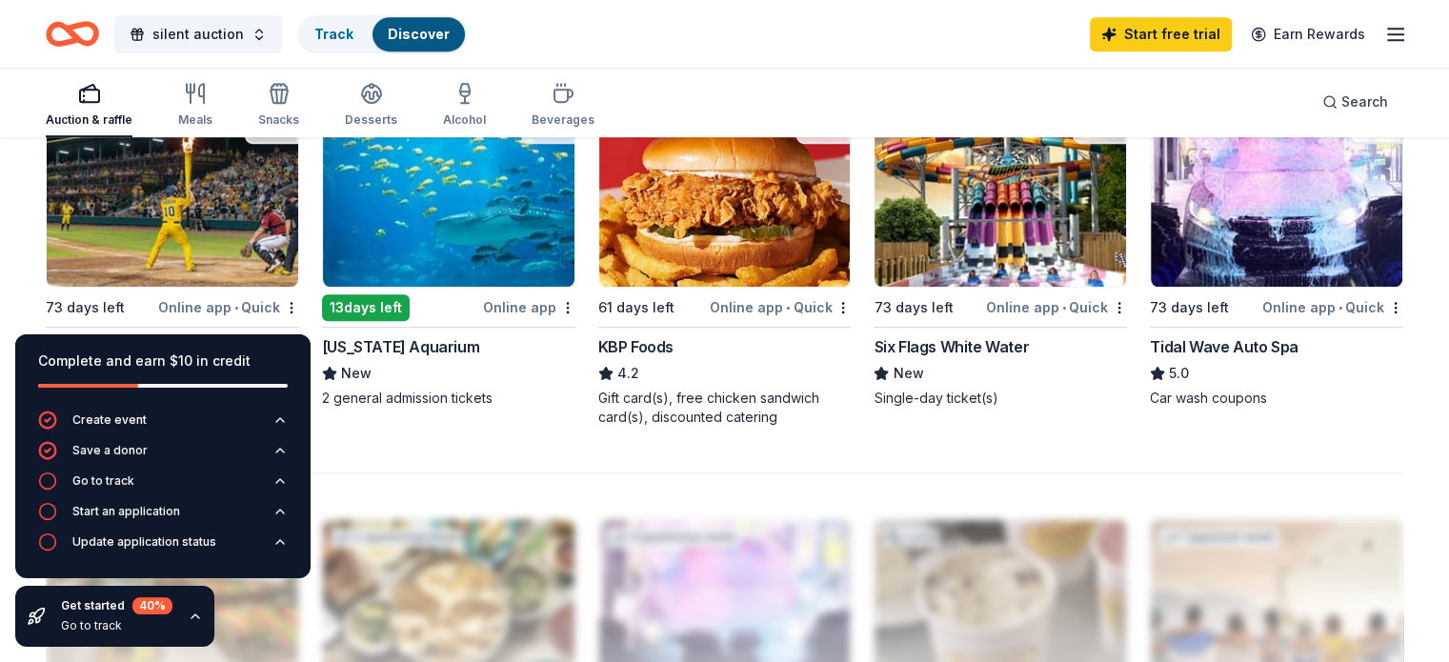
drag, startPoint x: 117, startPoint y: 91, endPoint x: 128, endPoint y: 91, distance: 10.5
click at [101, 91] on icon "button" at bounding box center [89, 93] width 23 height 23
click at [207, 98] on icon "button" at bounding box center [195, 93] width 23 height 23
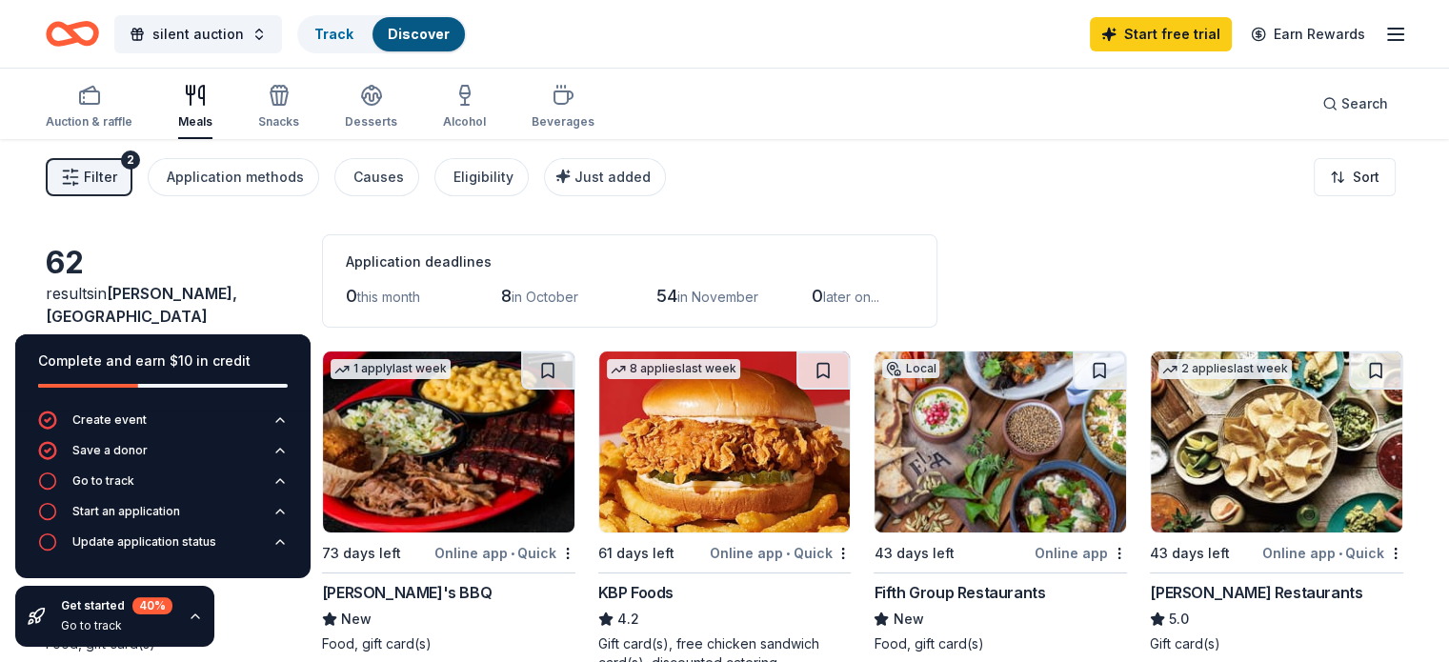
click at [1384, 35] on icon "button" at bounding box center [1395, 34] width 23 height 23
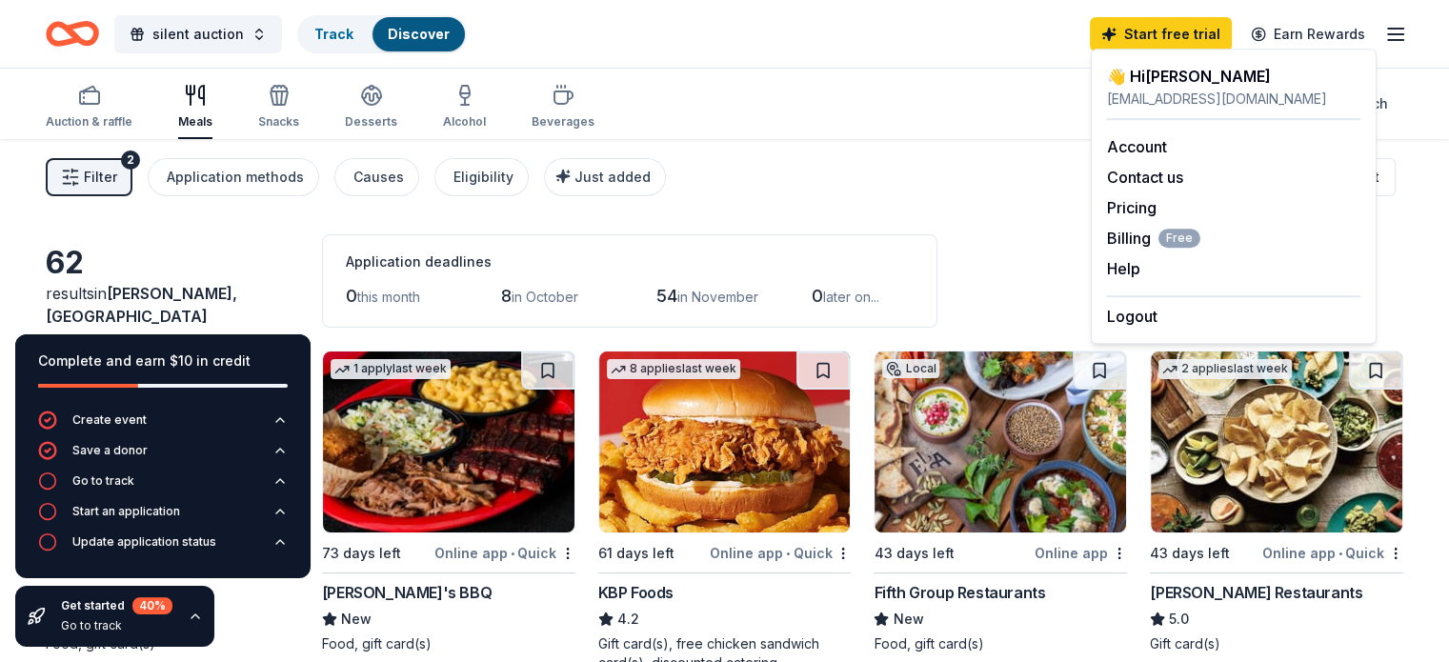
click at [243, 605] on div "Complete and earn $10 in credit Create event Save a donor Go to track Start an …" at bounding box center [163, 490] width 326 height 343
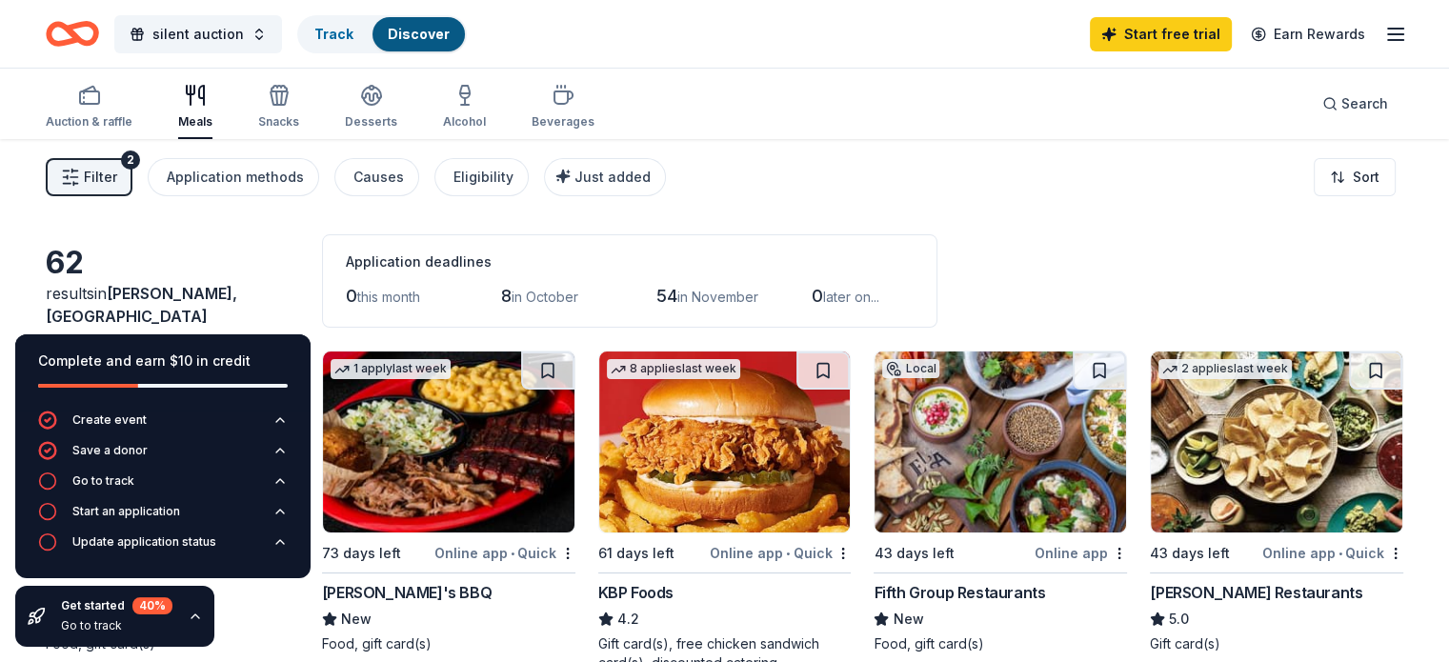
click at [189, 620] on icon "button" at bounding box center [195, 616] width 15 height 15
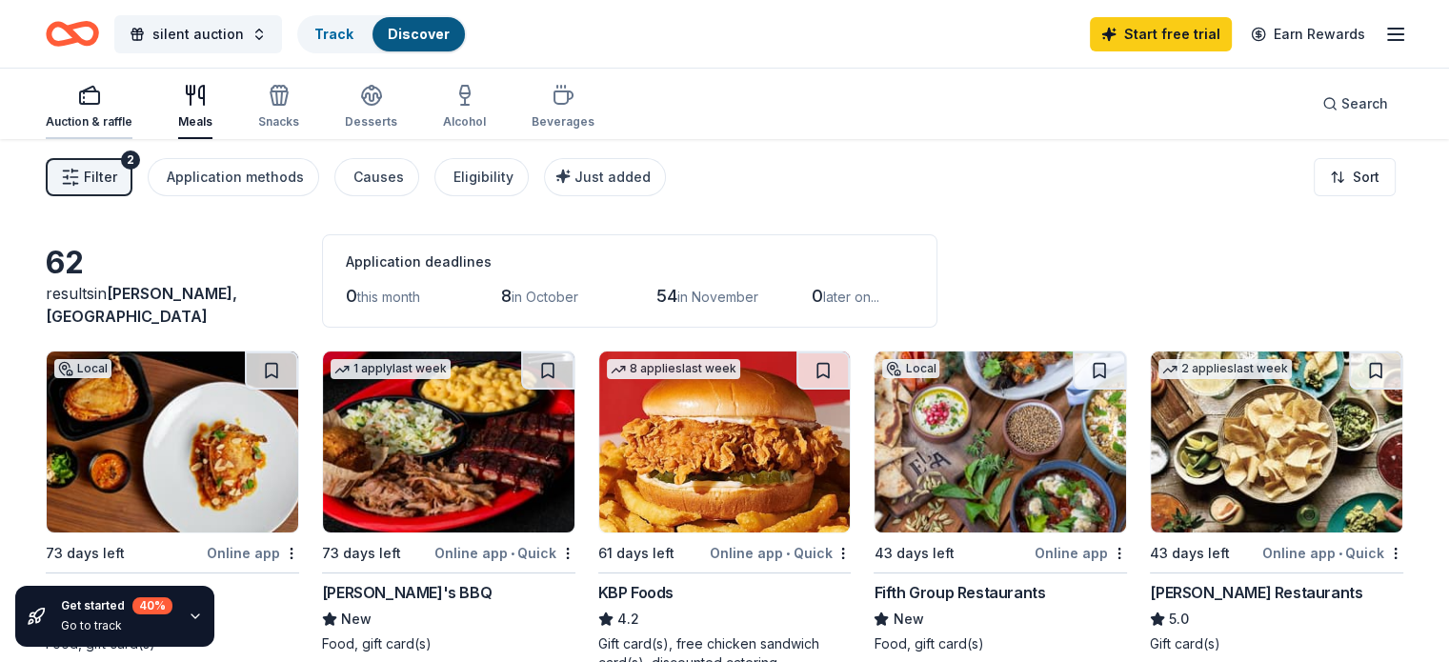
click at [107, 111] on div "Auction & raffle" at bounding box center [89, 107] width 87 height 46
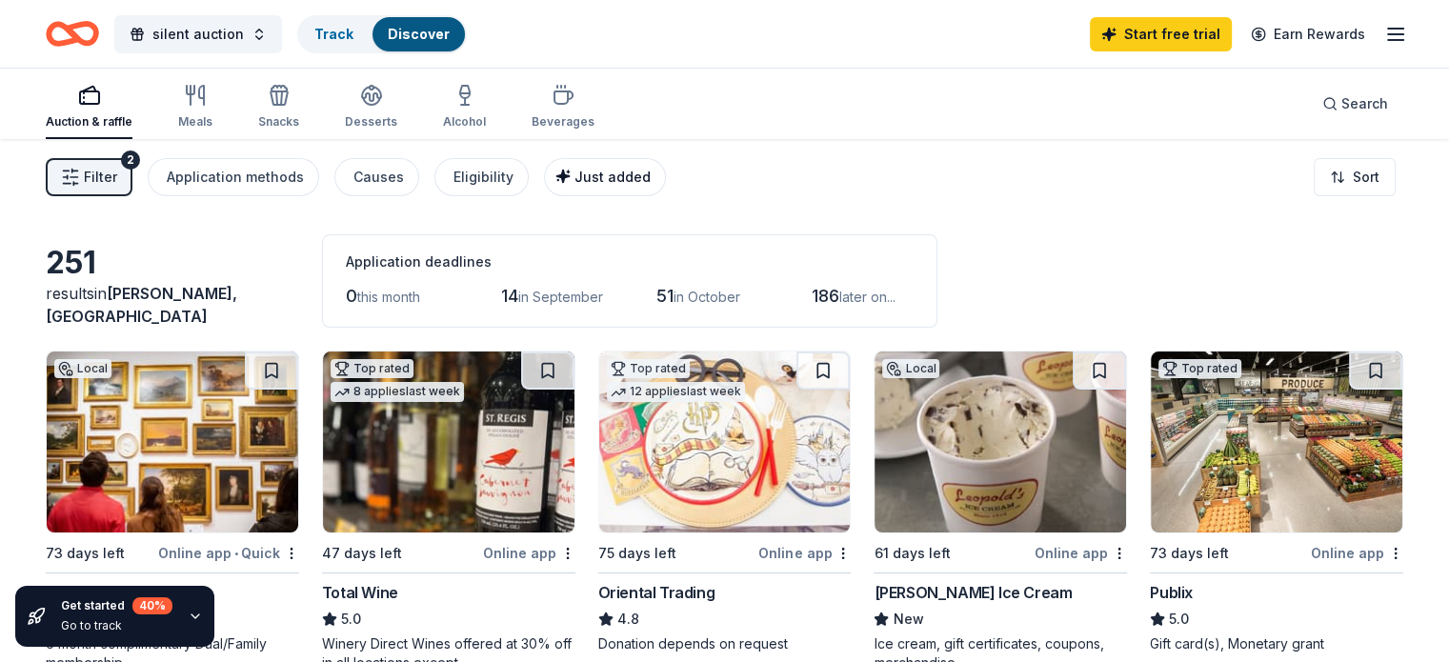
click at [612, 171] on span "Just added" at bounding box center [612, 177] width 76 height 16
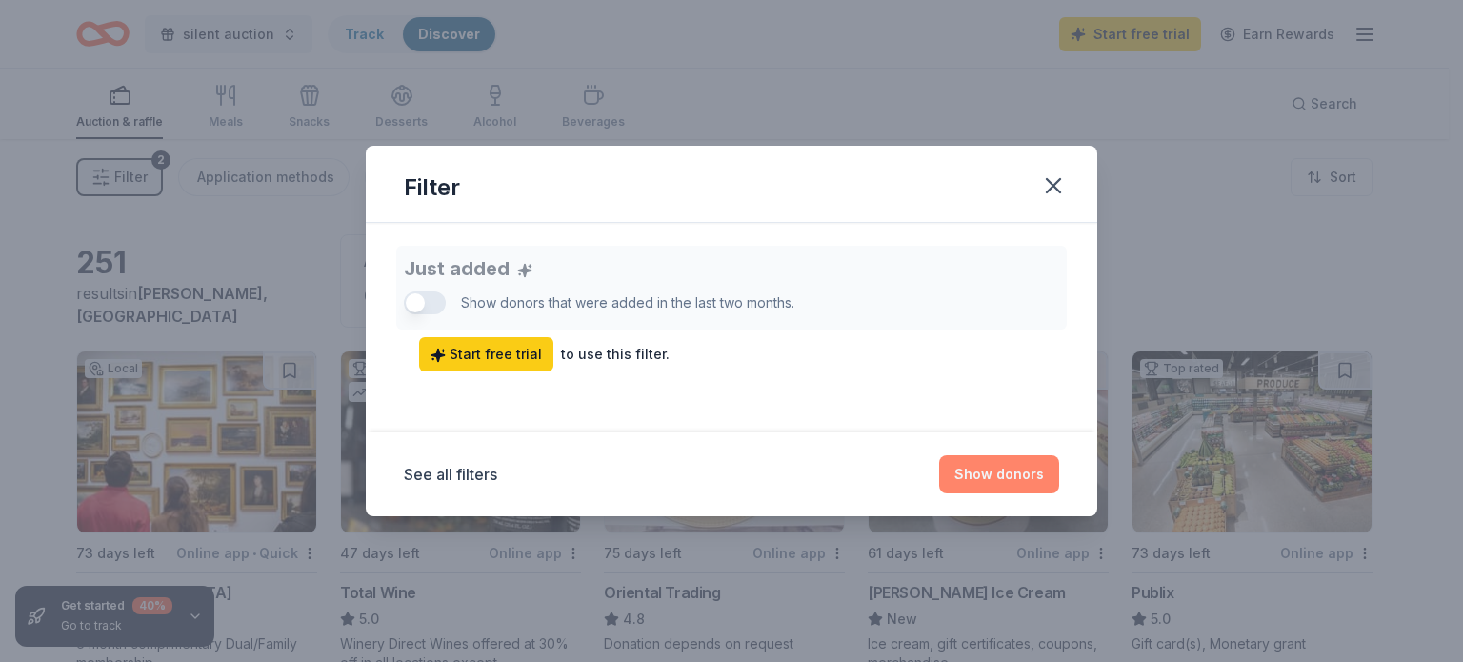
click at [1008, 474] on button "Show donors" at bounding box center [999, 474] width 120 height 38
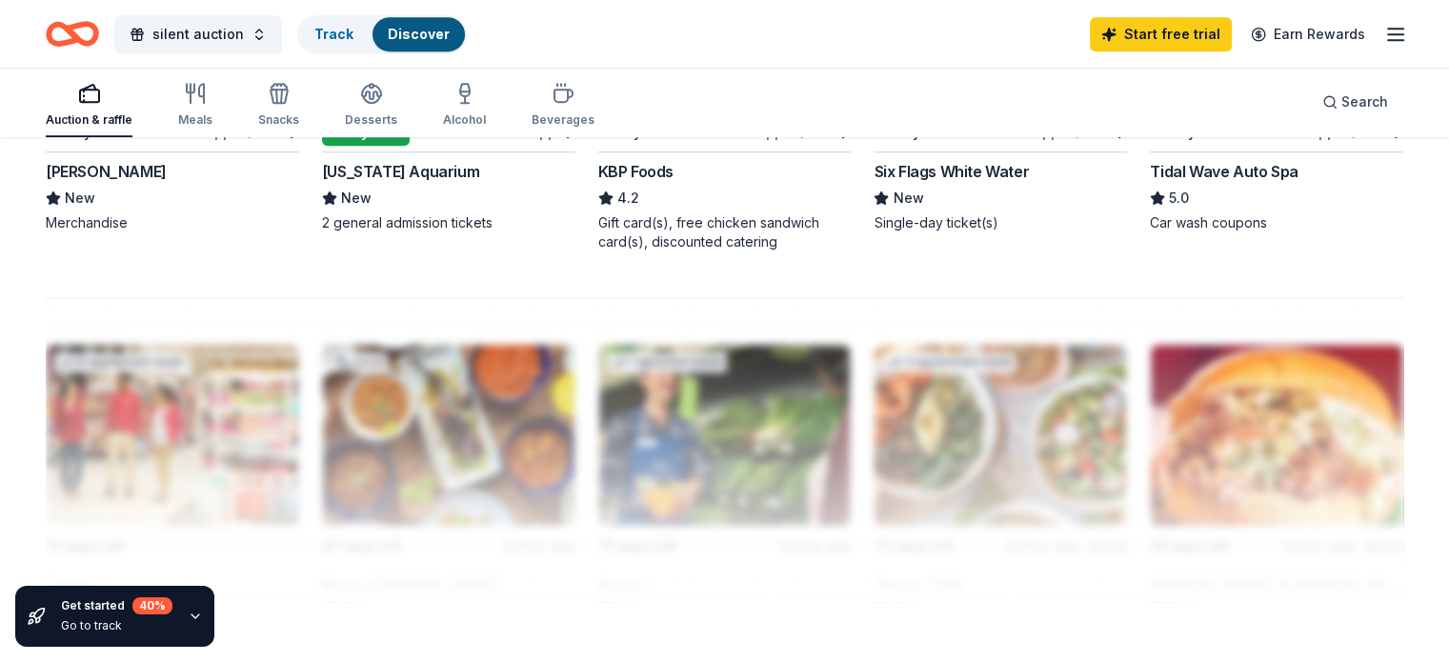
scroll to position [1333, 0]
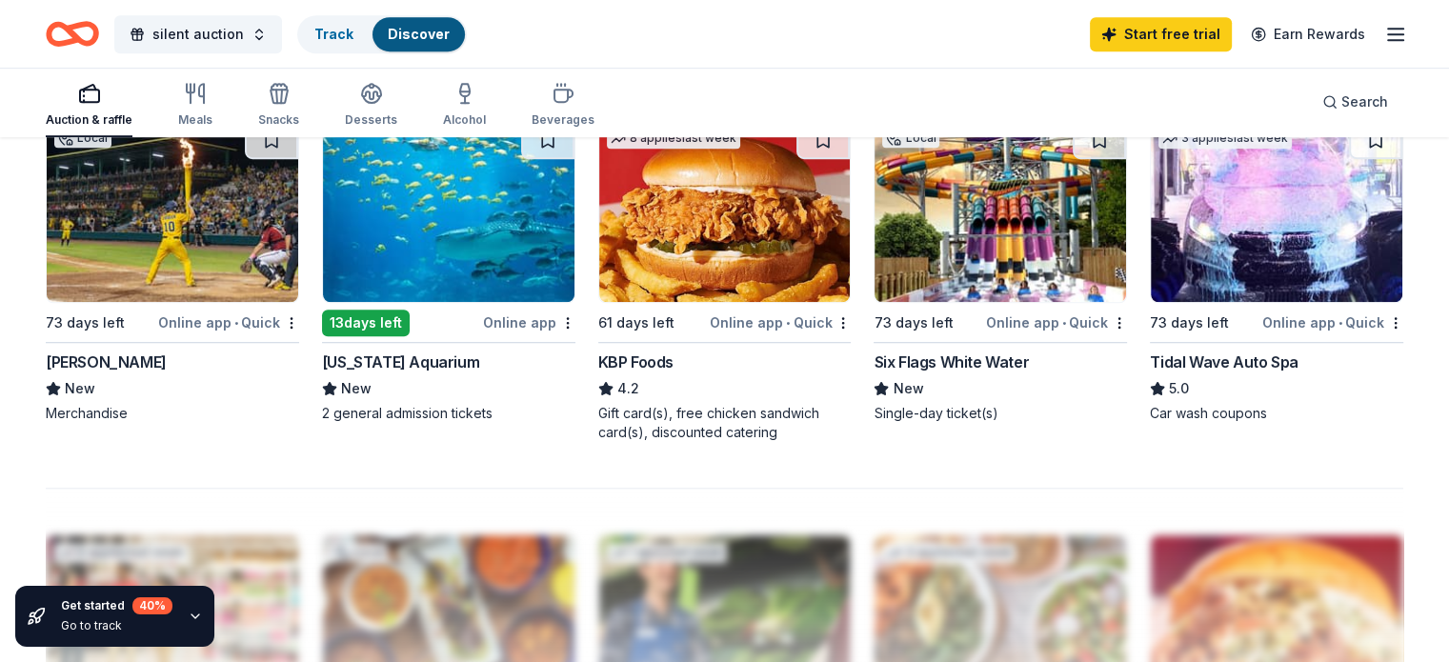
click at [390, 203] on img at bounding box center [448, 211] width 251 height 181
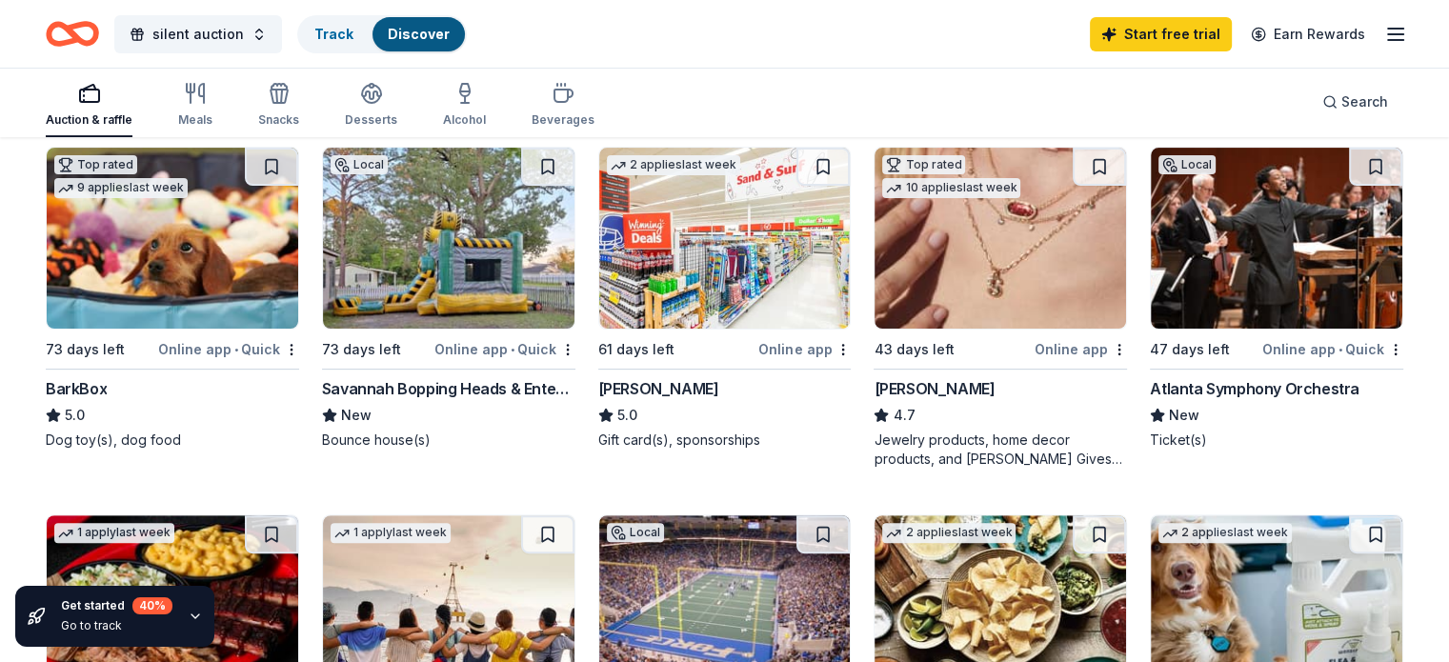
scroll to position [95, 0]
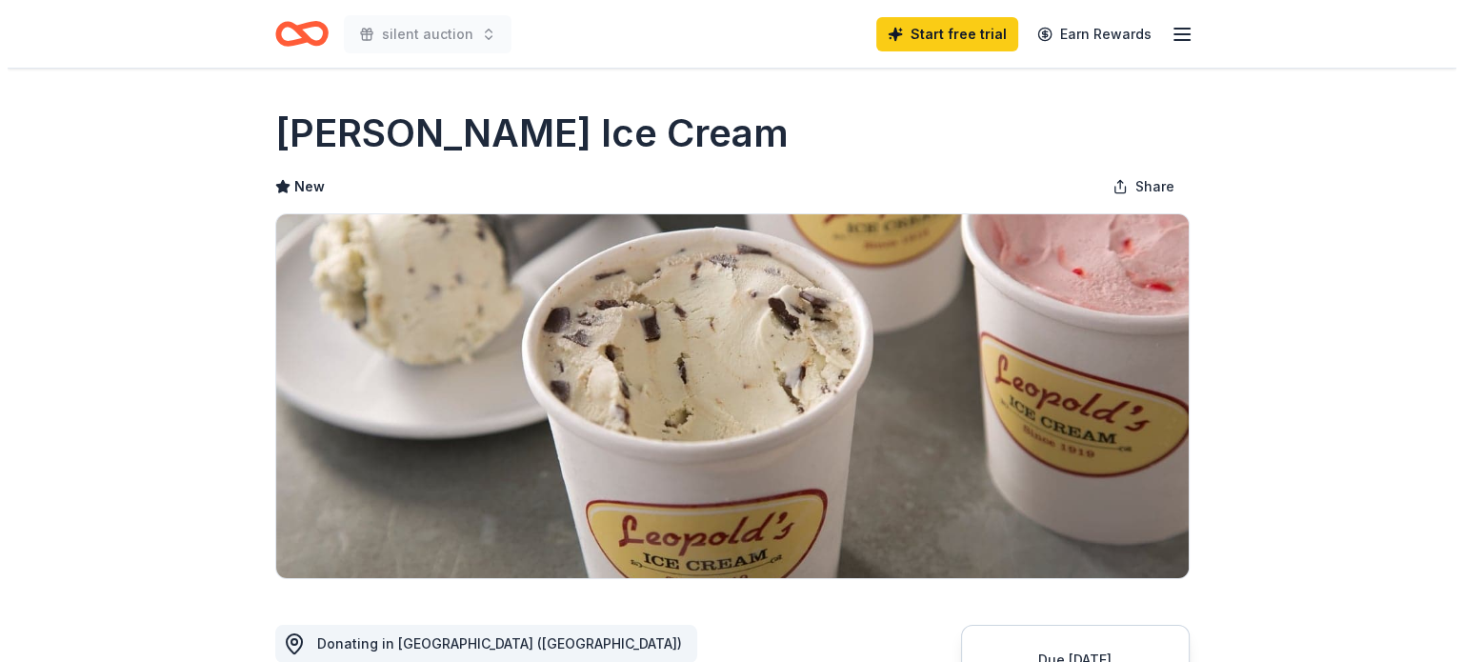
scroll to position [286, 0]
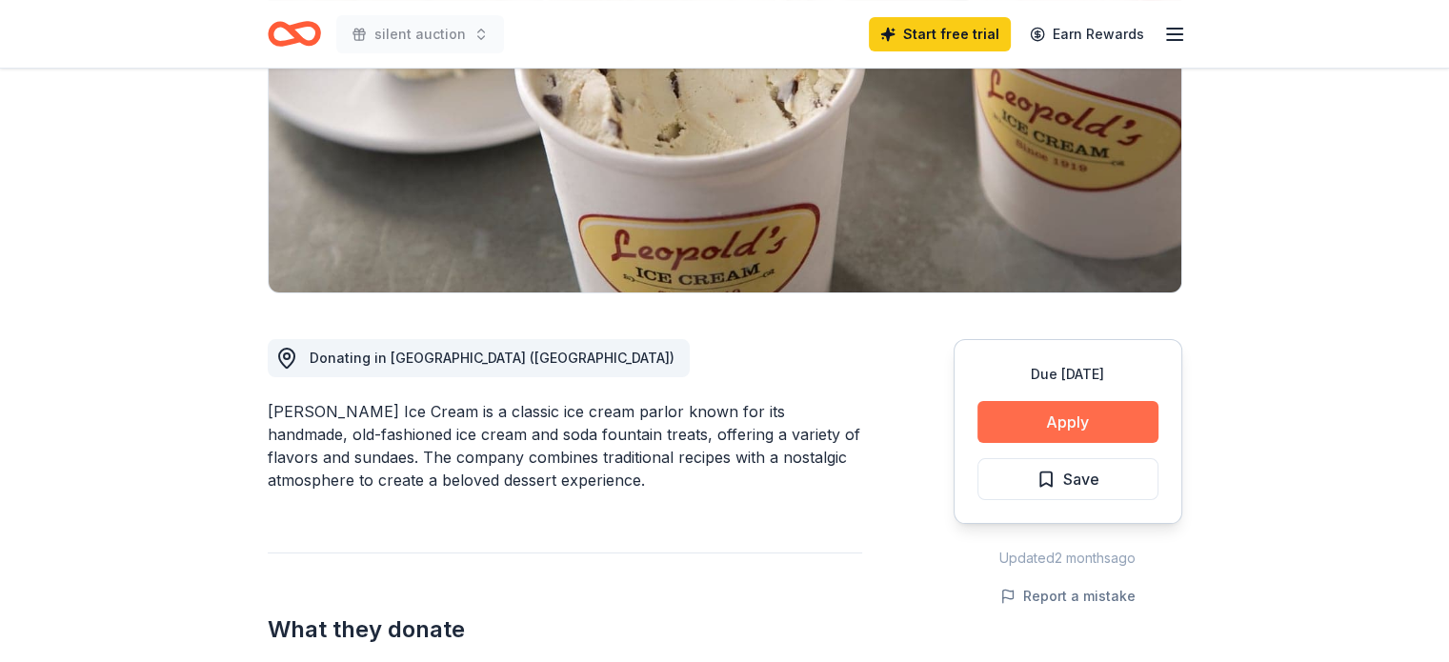
click at [1117, 408] on button "Apply" at bounding box center [1067, 422] width 181 height 42
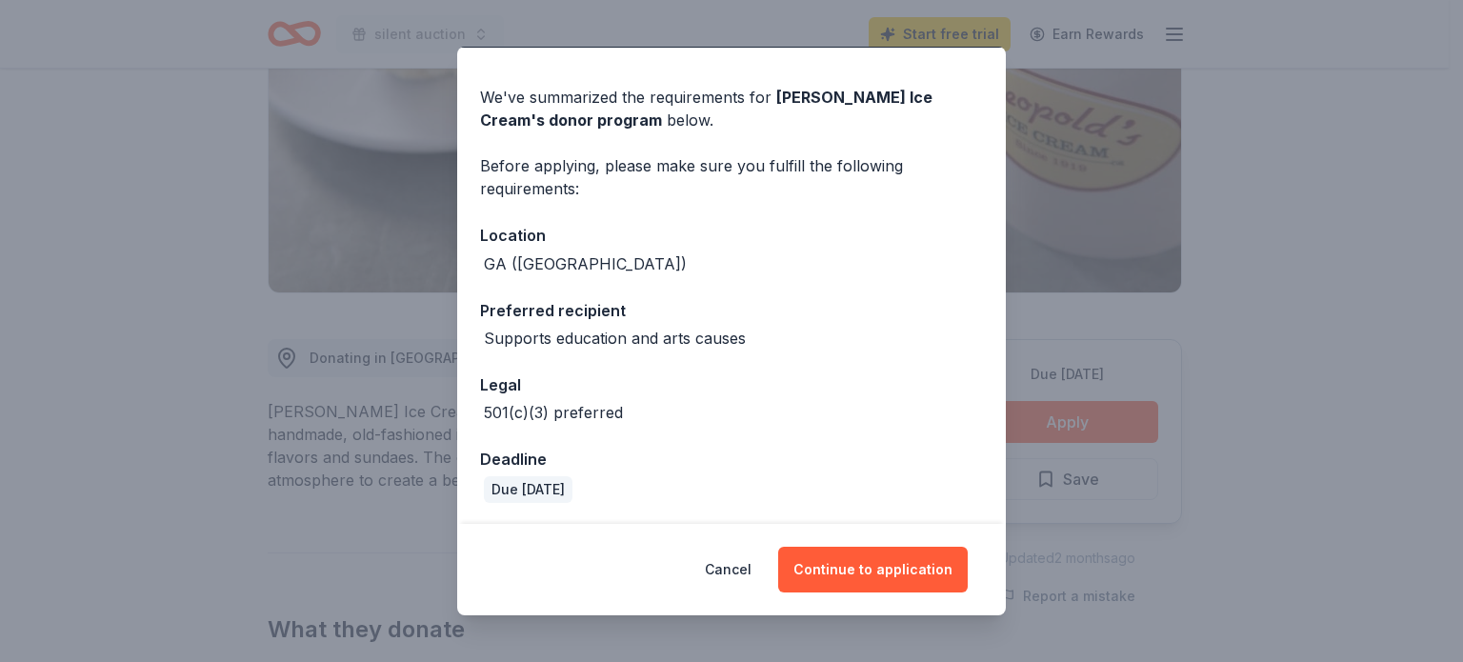
scroll to position [0, 0]
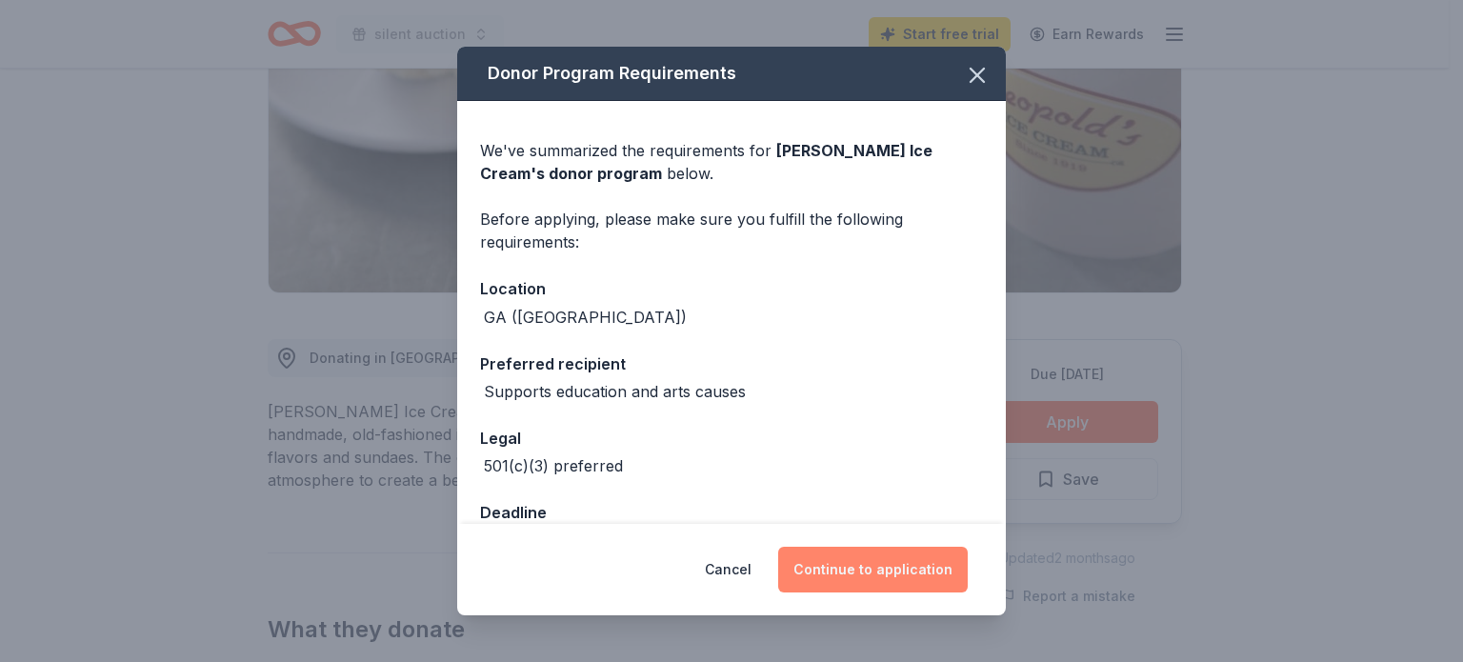
click at [888, 556] on button "Continue to application" at bounding box center [873, 570] width 190 height 46
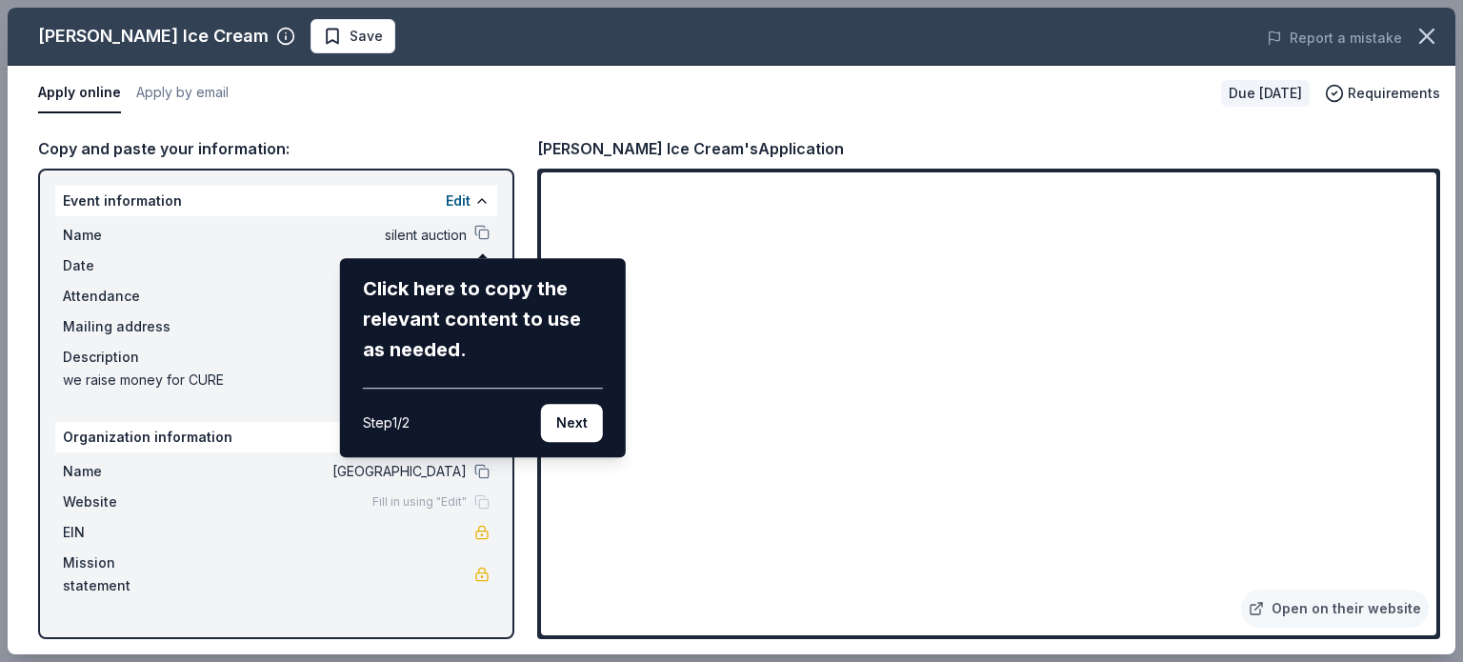
click at [716, 524] on div "Leopold's Ice Cream Save Report a mistake Apply online Apply by email Due in 61…" at bounding box center [732, 331] width 1448 height 647
click at [684, 527] on div "Leopold's Ice Cream Save Report a mistake Apply online Apply by email Due in 61…" at bounding box center [732, 331] width 1448 height 647
click at [563, 421] on button "Next" at bounding box center [572, 423] width 62 height 38
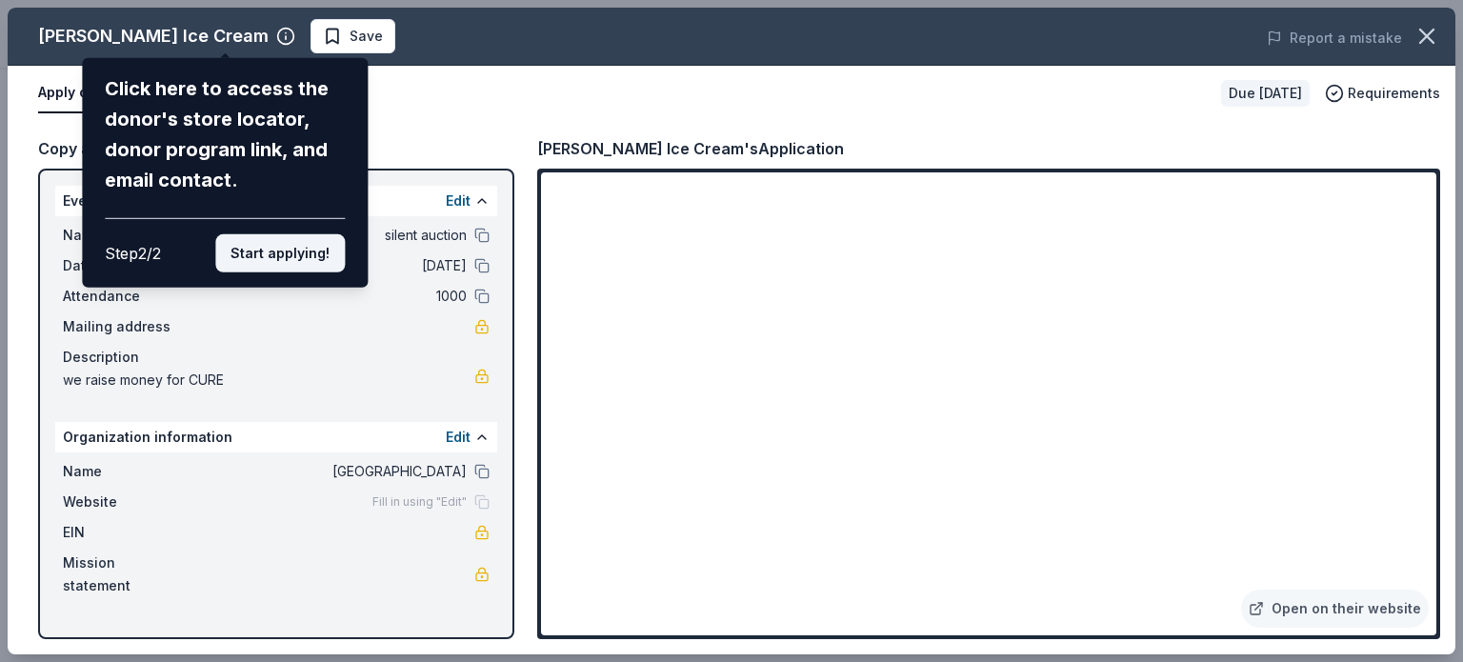
click at [272, 260] on button "Start applying!" at bounding box center [280, 253] width 130 height 38
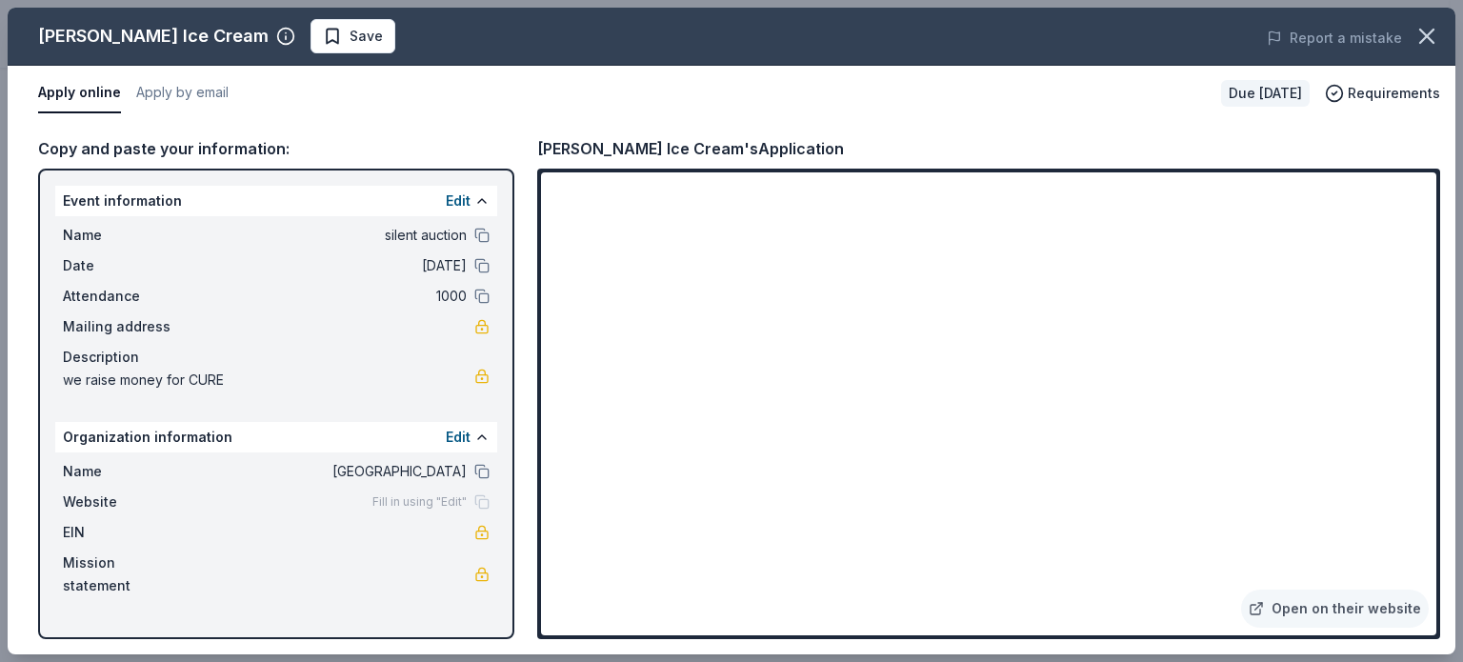
click at [718, 532] on div "Leopold's Ice Cream Save Report a mistake Apply online Apply by email Due in 61…" at bounding box center [732, 331] width 1448 height 647
click at [82, 94] on button "Apply online" at bounding box center [79, 93] width 83 height 40
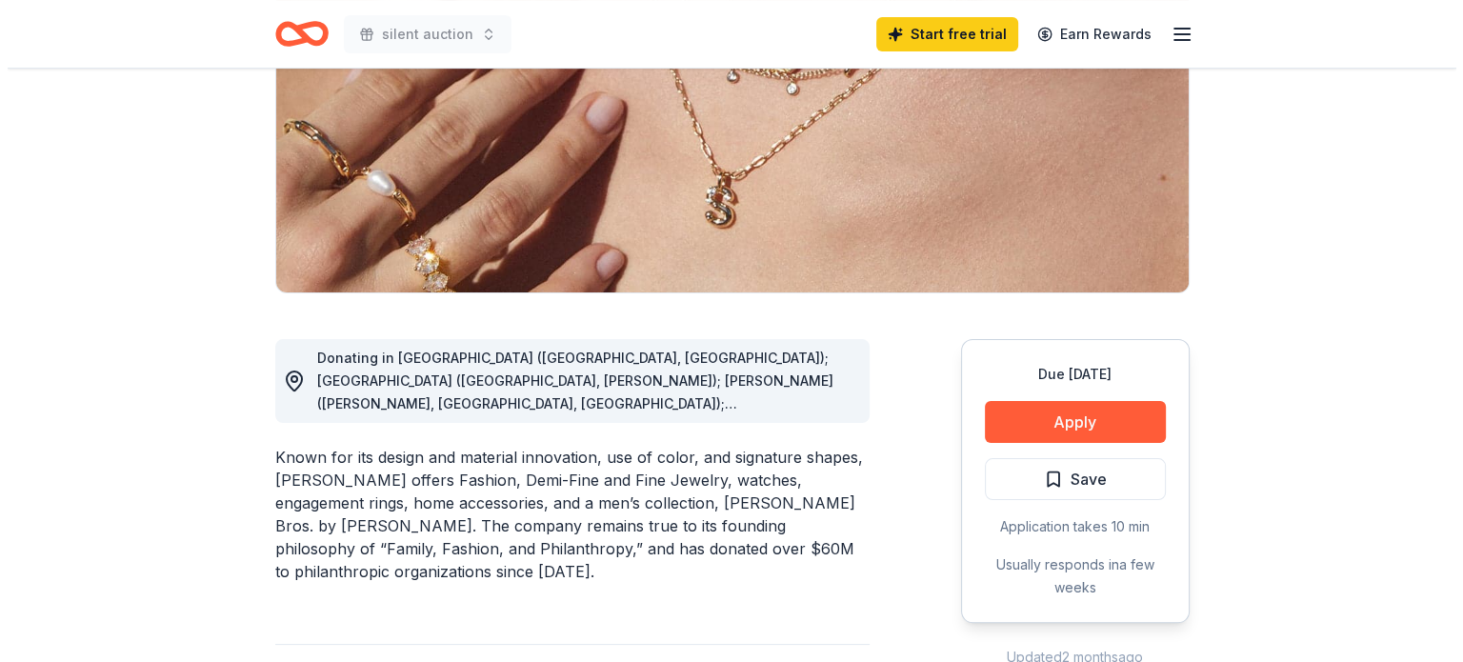
scroll to position [381, 0]
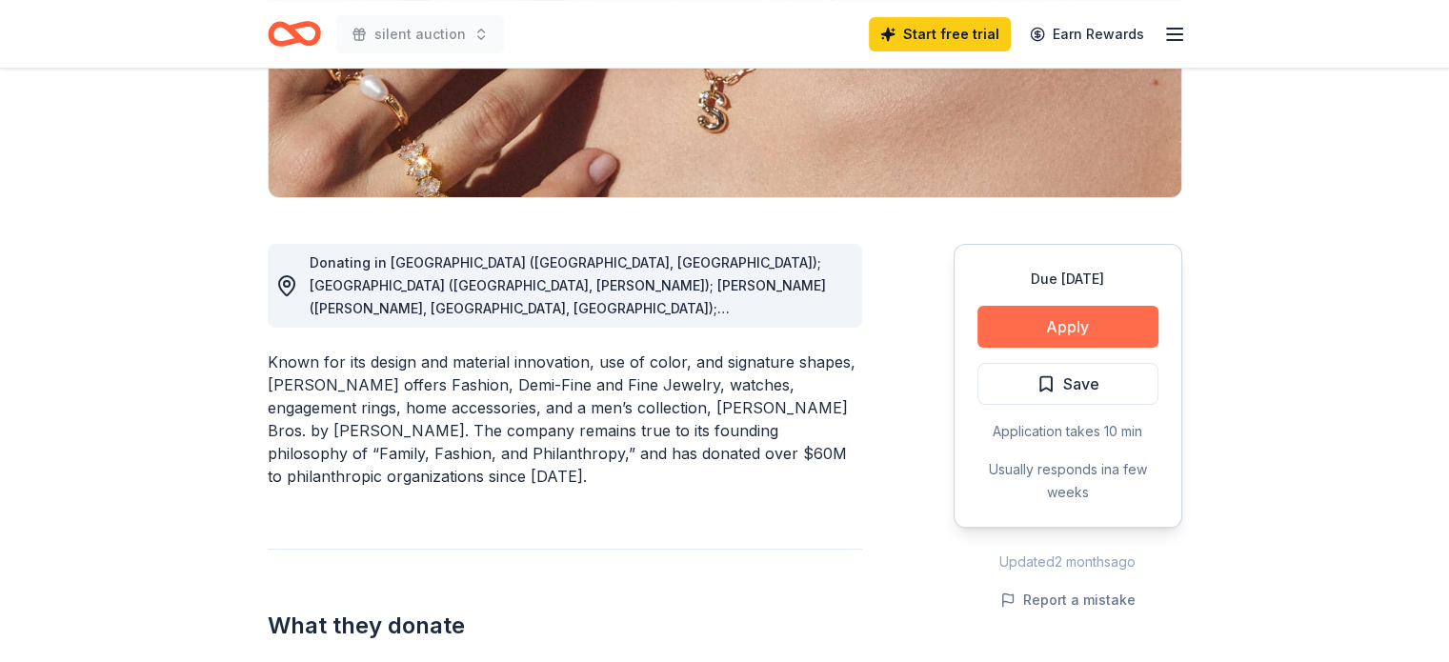
click at [1094, 311] on button "Apply" at bounding box center [1067, 327] width 181 height 42
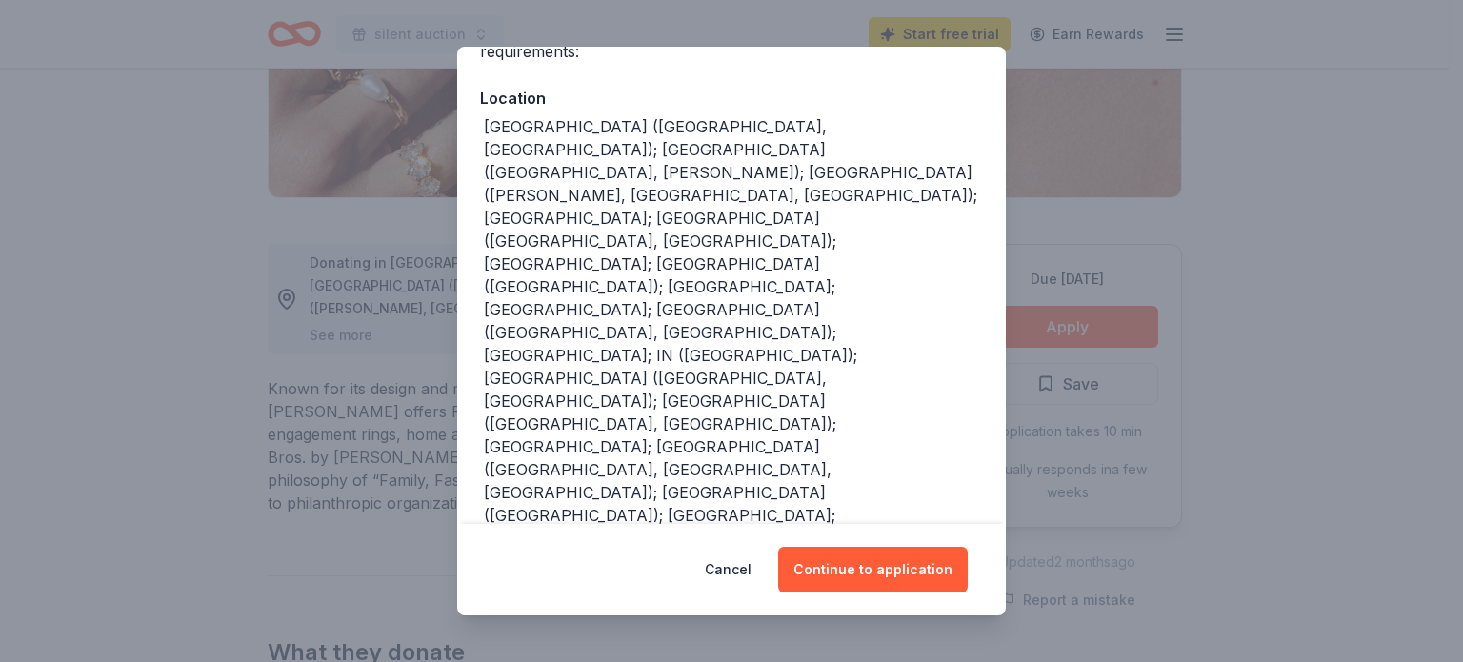
scroll to position [263, 0]
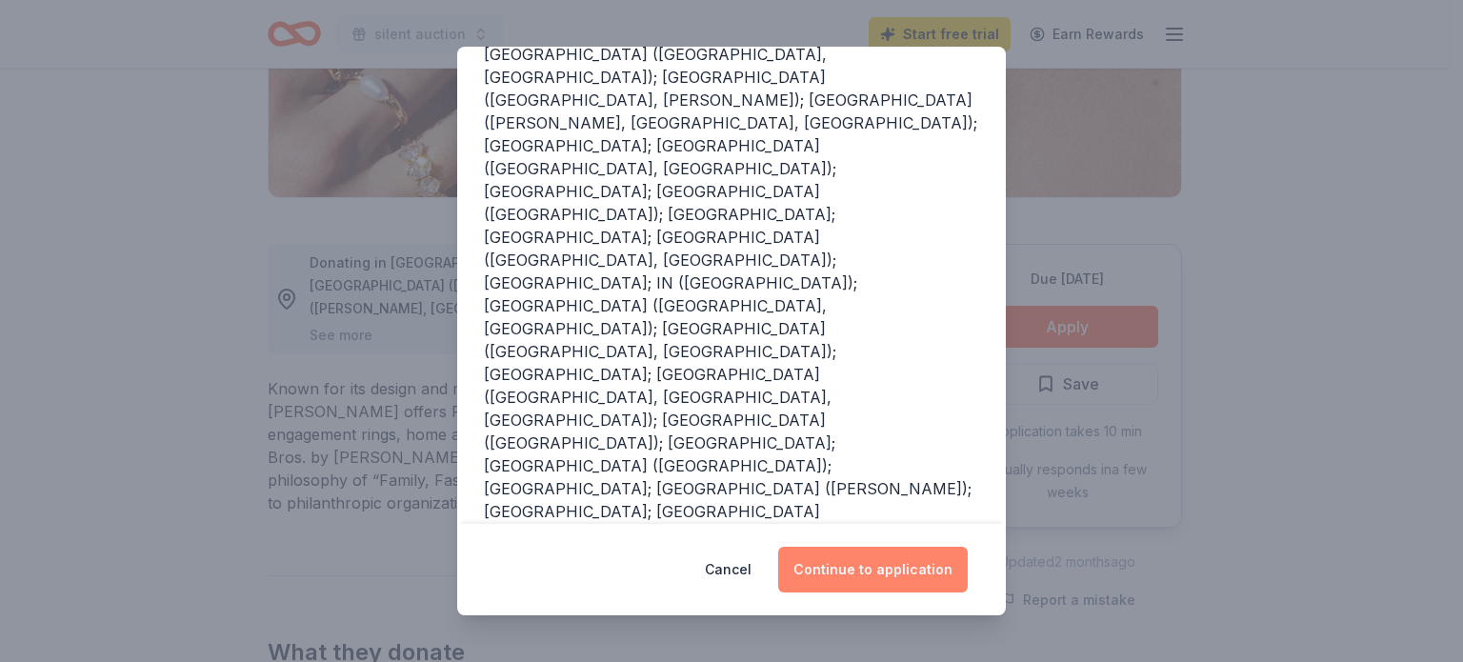
click at [900, 579] on button "Continue to application" at bounding box center [873, 570] width 190 height 46
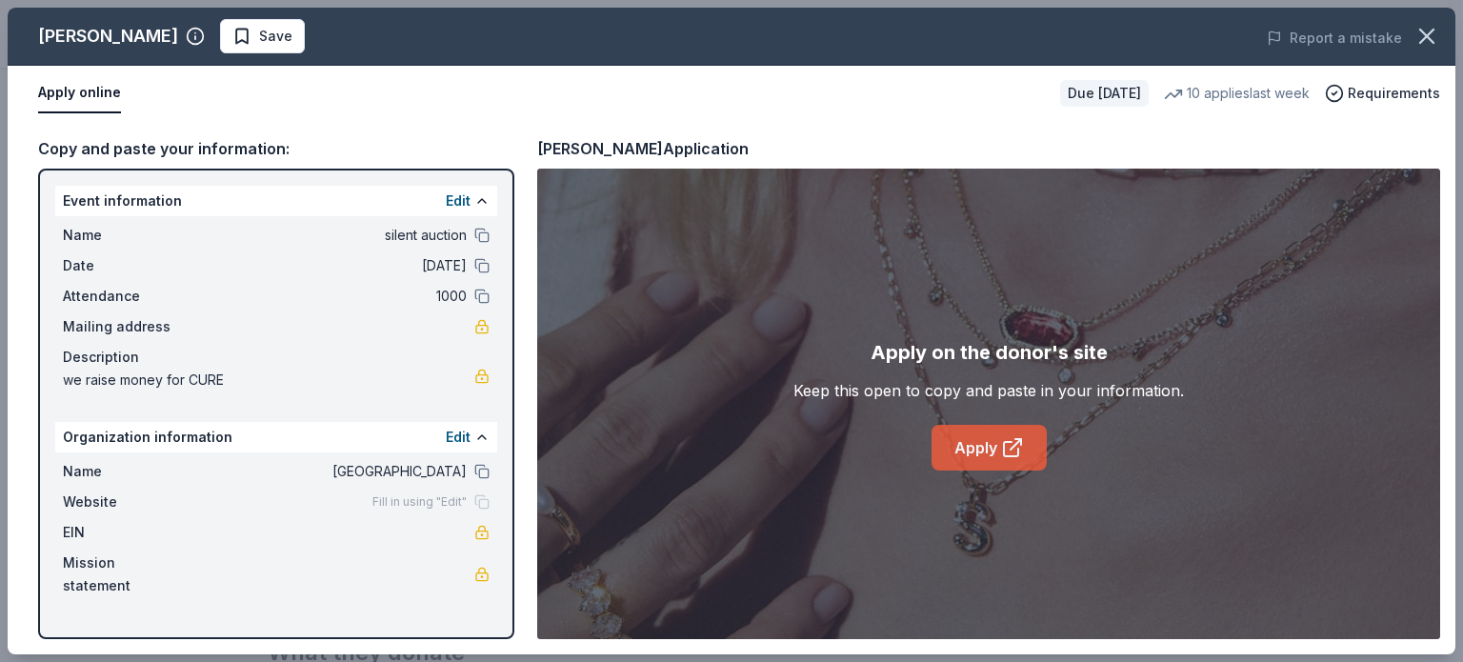
click at [958, 460] on link "Apply" at bounding box center [988, 448] width 115 height 46
click at [1004, 450] on icon at bounding box center [1011, 449] width 14 height 14
